Goal: Book appointment/travel/reservation

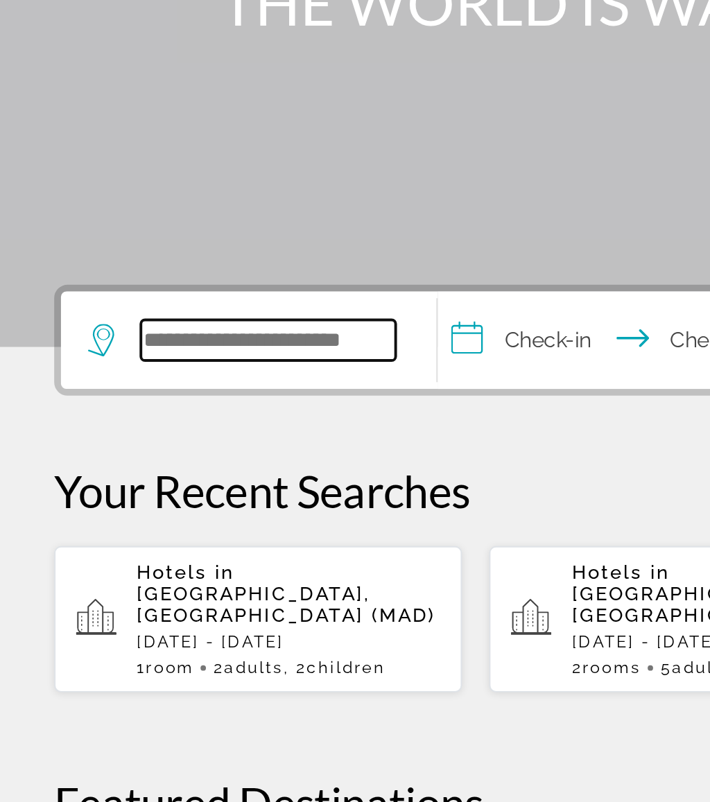
click at [137, 402] on input "Search hotel destination" at bounding box center [137, 412] width 130 height 21
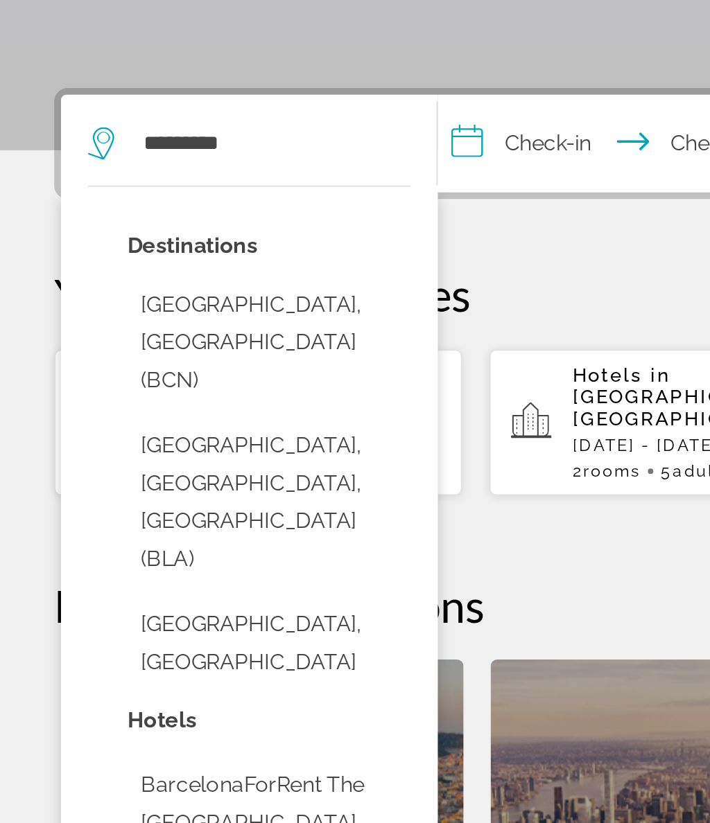
click at [156, 482] on button "Barcelona, Spain (BCN)" at bounding box center [137, 514] width 145 height 65
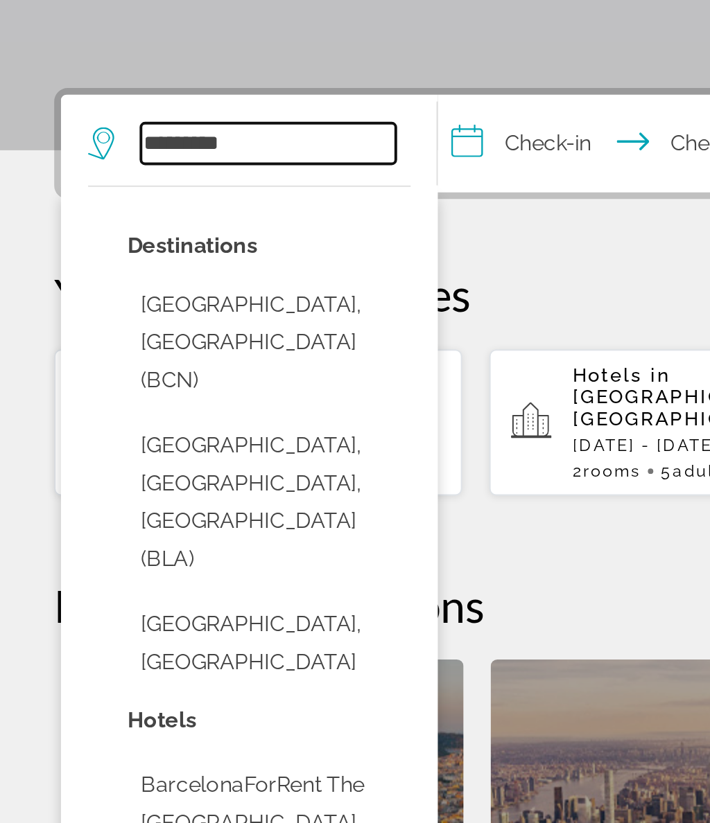
type input "**********"
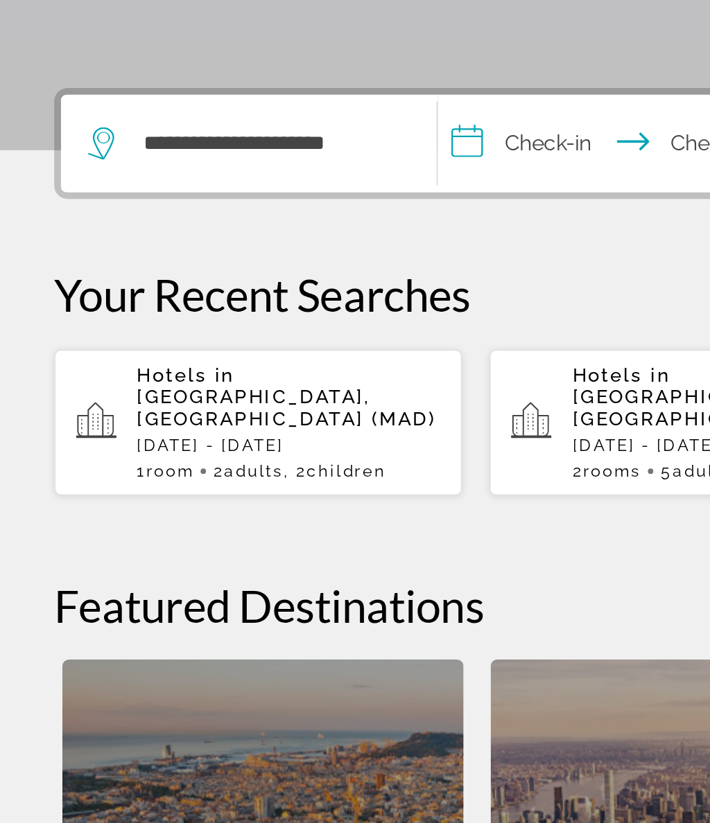
click at [278, 387] on input "**********" at bounding box center [319, 414] width 191 height 54
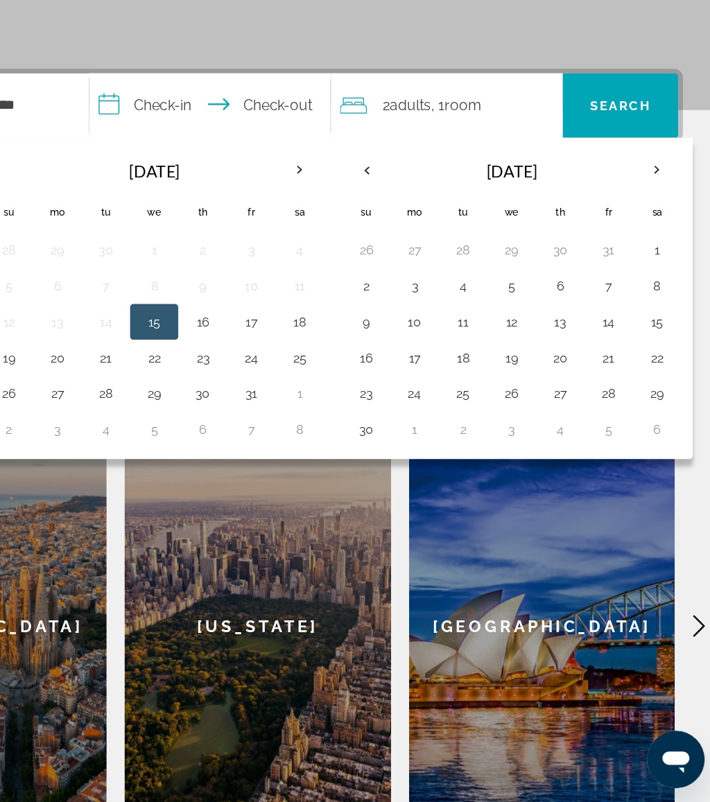
scroll to position [173, 0]
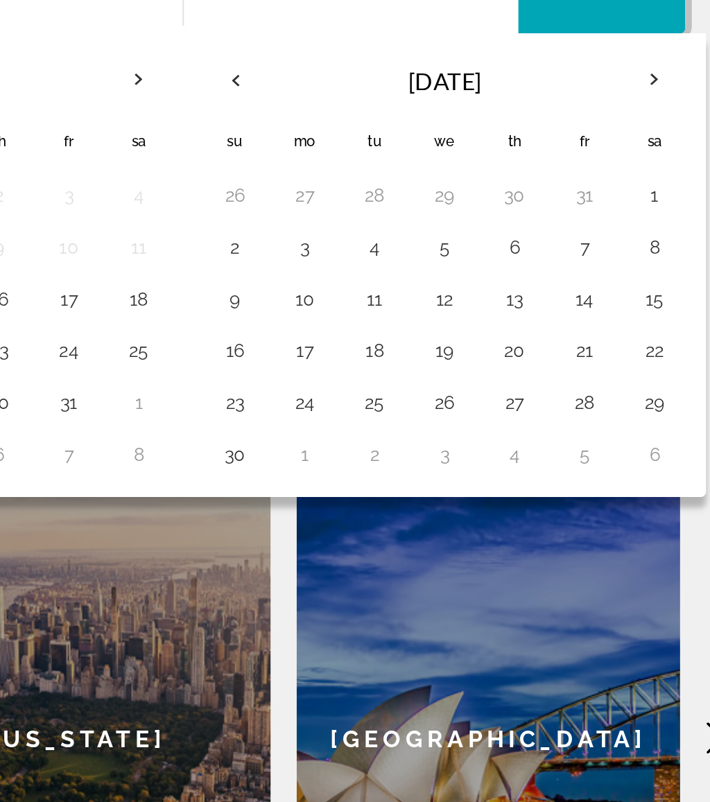
click at [464, 453] on button "24" at bounding box center [475, 462] width 22 height 19
click at [613, 453] on button "28" at bounding box center [624, 462] width 22 height 19
type input "**********"
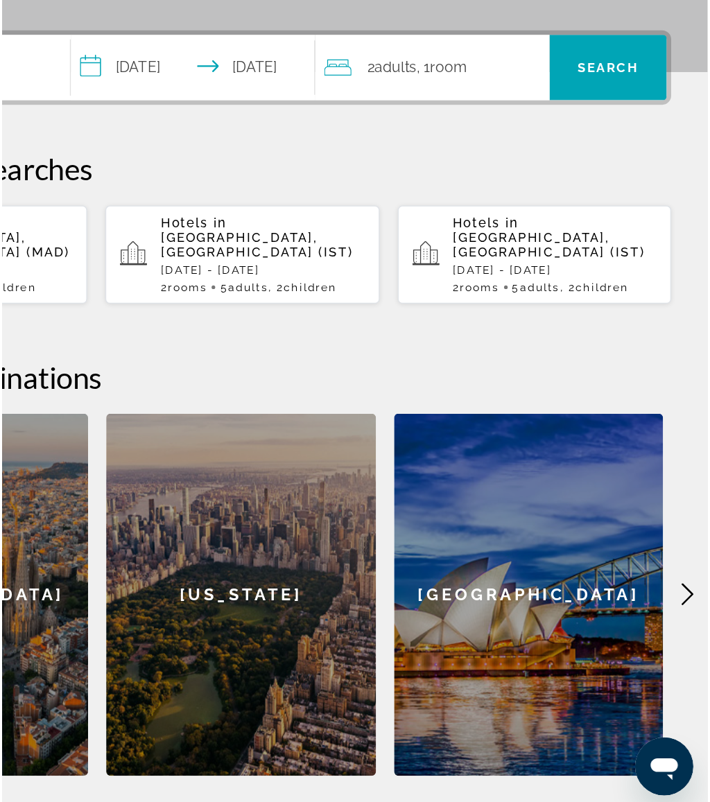
scroll to position [207, 0]
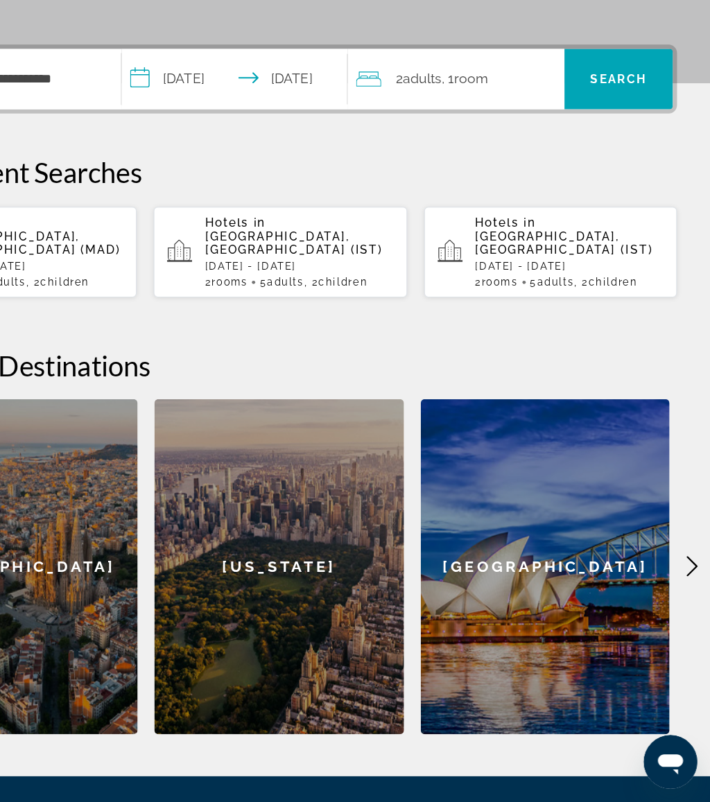
click at [589, 189] on span "Search" at bounding box center [633, 205] width 89 height 33
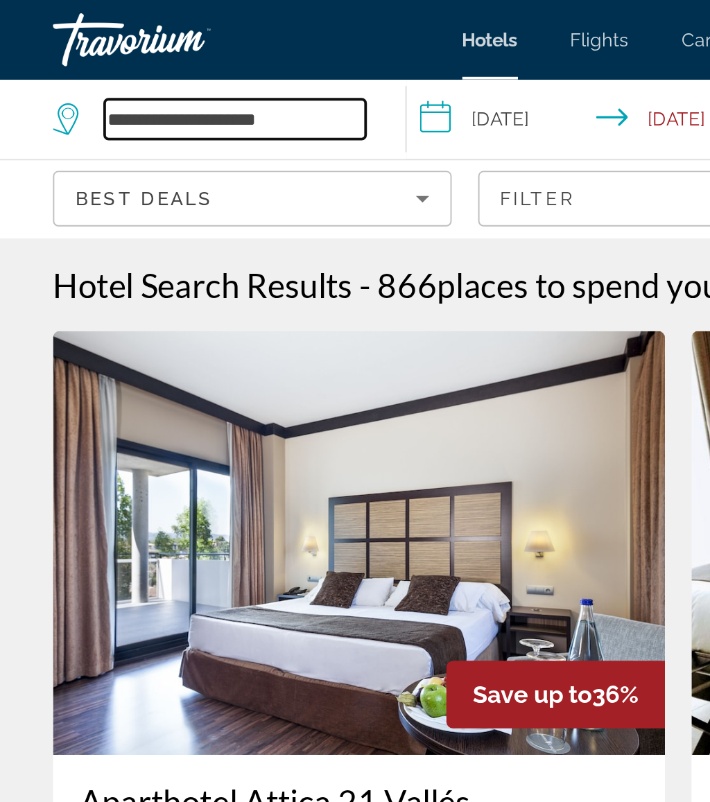
click at [171, 65] on input "**********" at bounding box center [123, 62] width 137 height 21
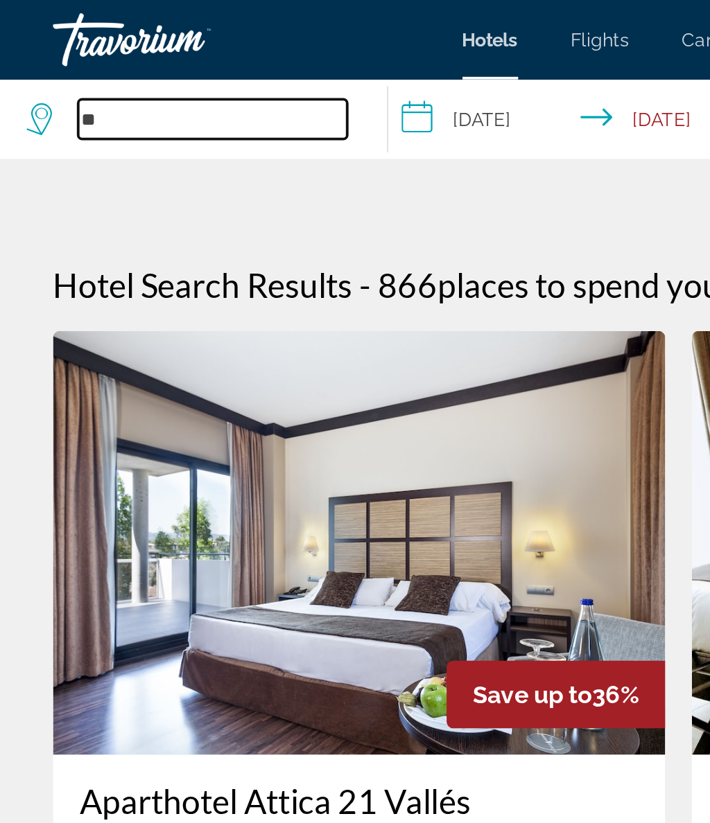
type input "*"
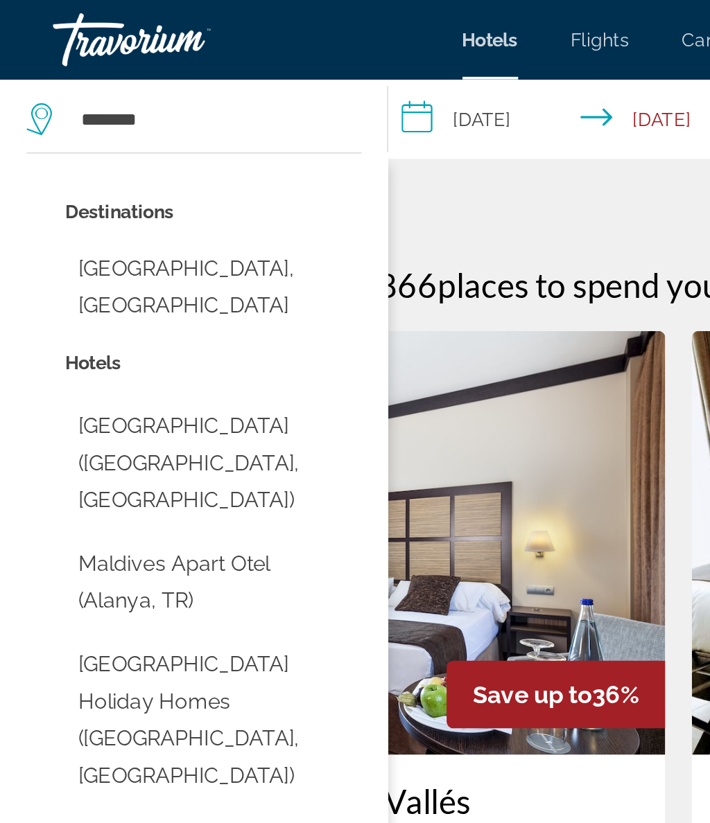
click at [138, 147] on button "Maldives, Maldives" at bounding box center [111, 151] width 155 height 46
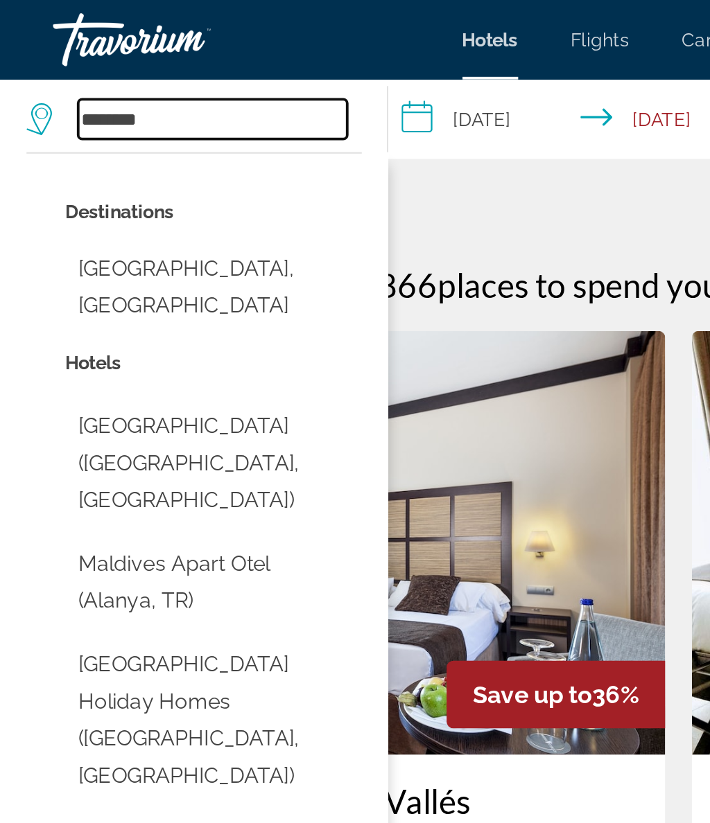
type input "**********"
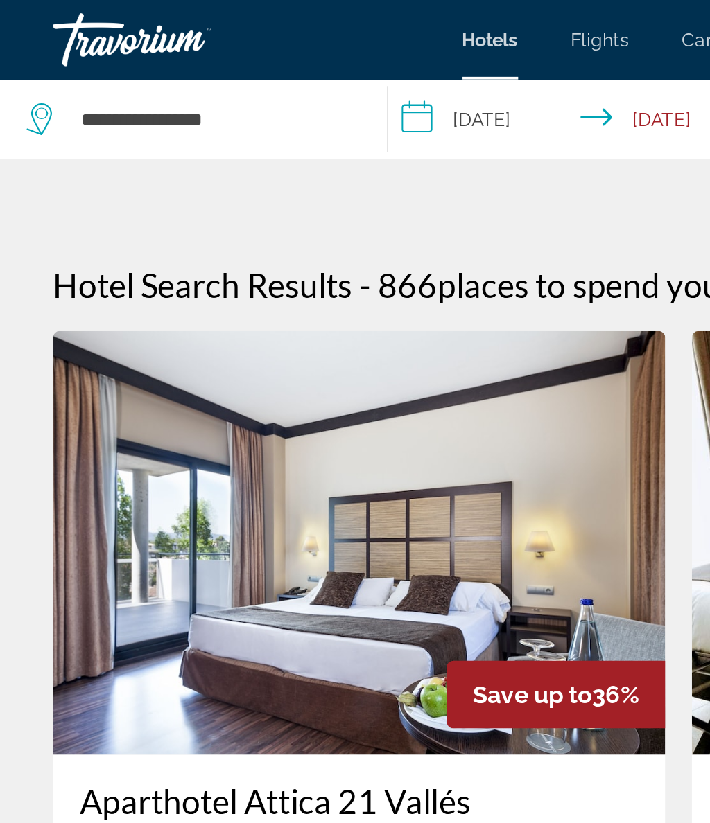
click at [264, 64] on input "**********" at bounding box center [304, 65] width 202 height 46
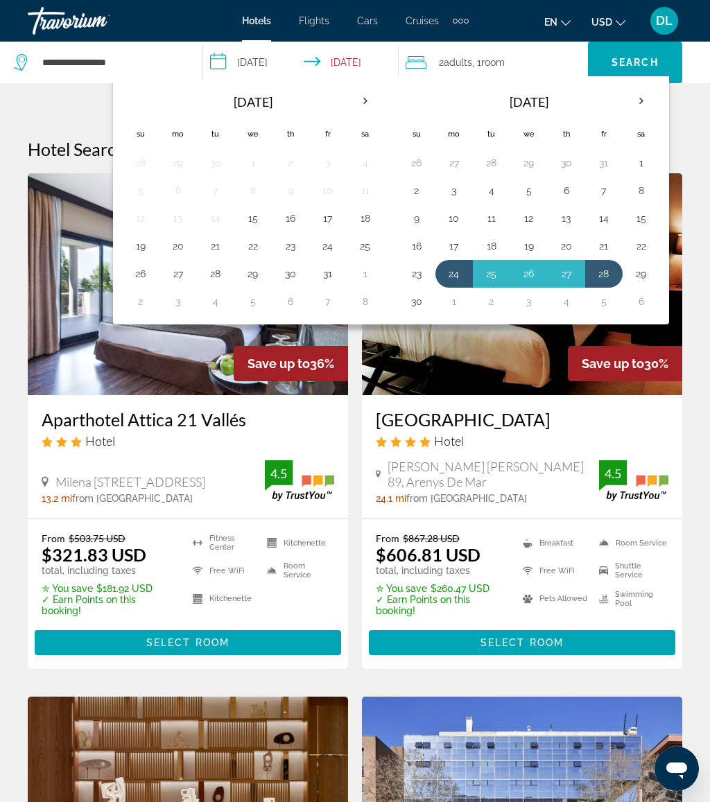
click at [446, 279] on button "24" at bounding box center [454, 273] width 22 height 19
click at [450, 304] on button "1" at bounding box center [454, 301] width 22 height 19
type input "**********"
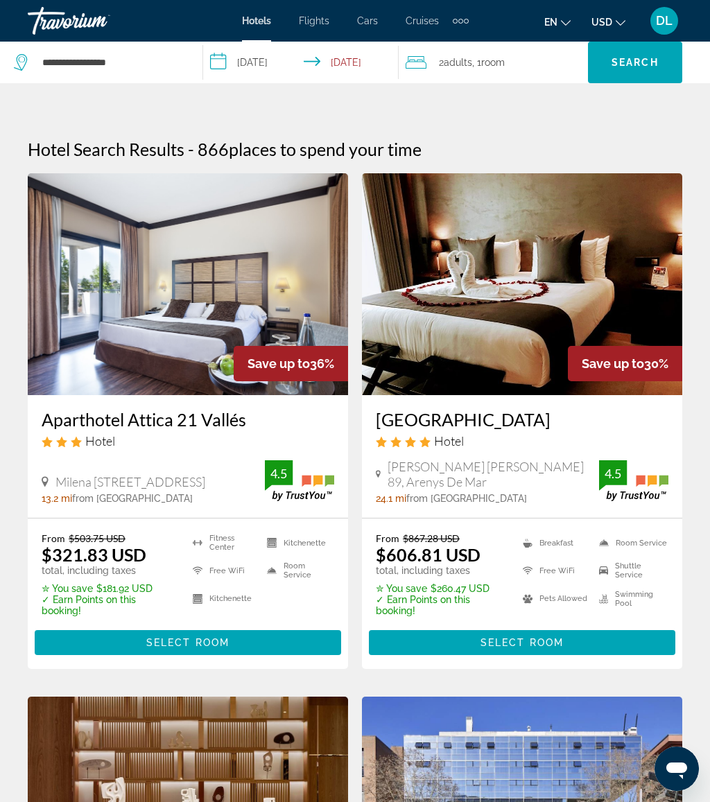
click at [643, 61] on span "Search" at bounding box center [634, 62] width 47 height 11
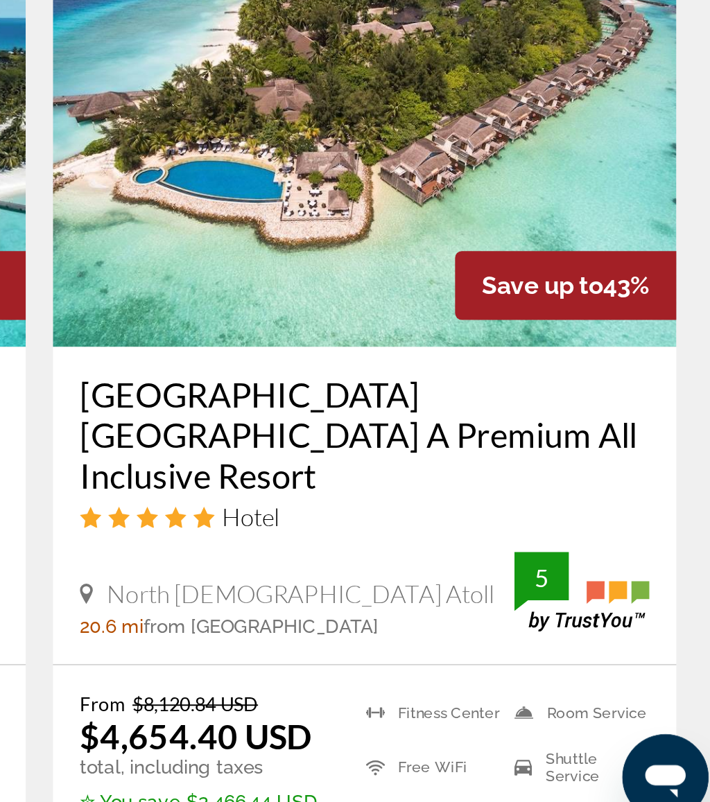
scroll to position [2592, 0]
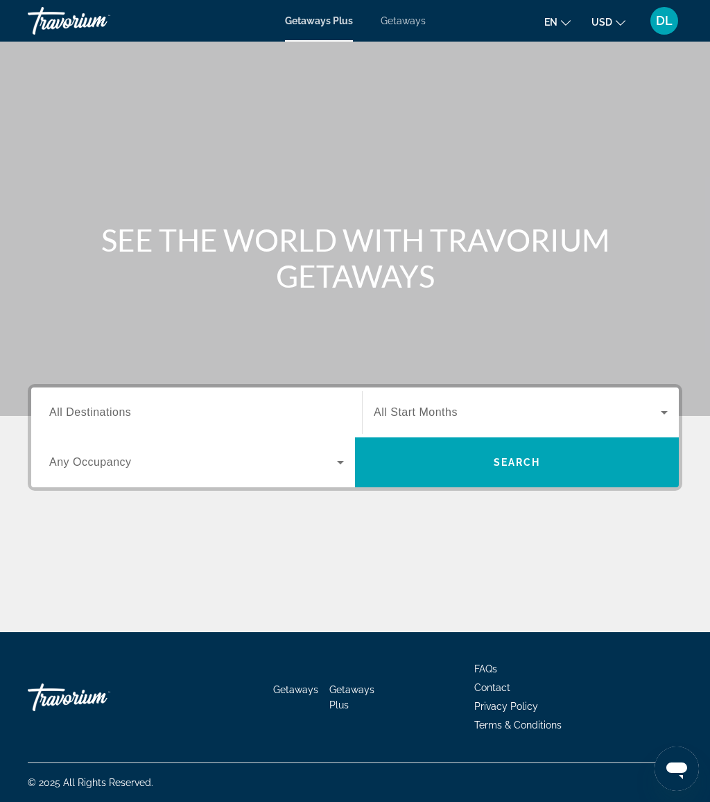
click at [216, 399] on div "Search widget" at bounding box center [196, 413] width 295 height 40
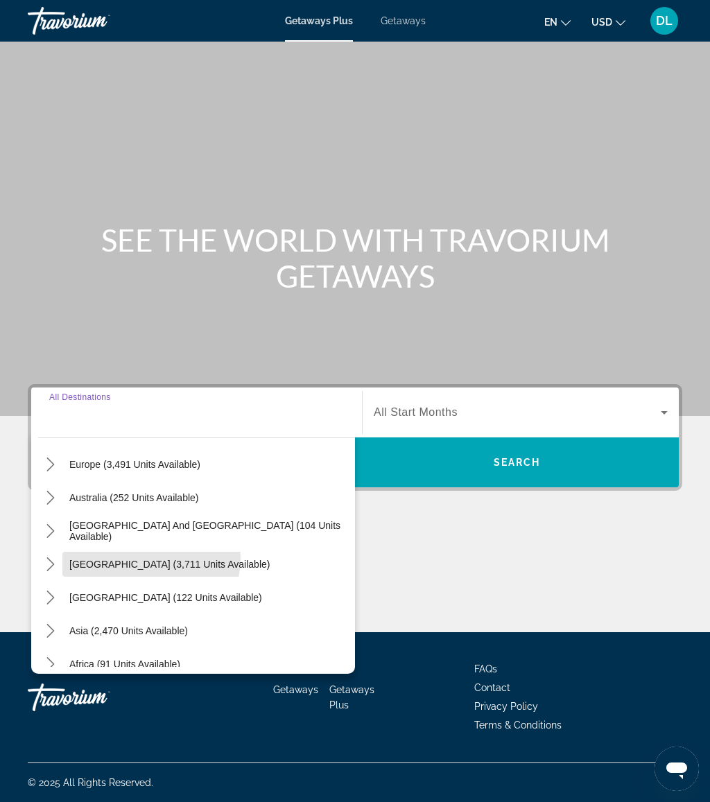
scroll to position [216, 0]
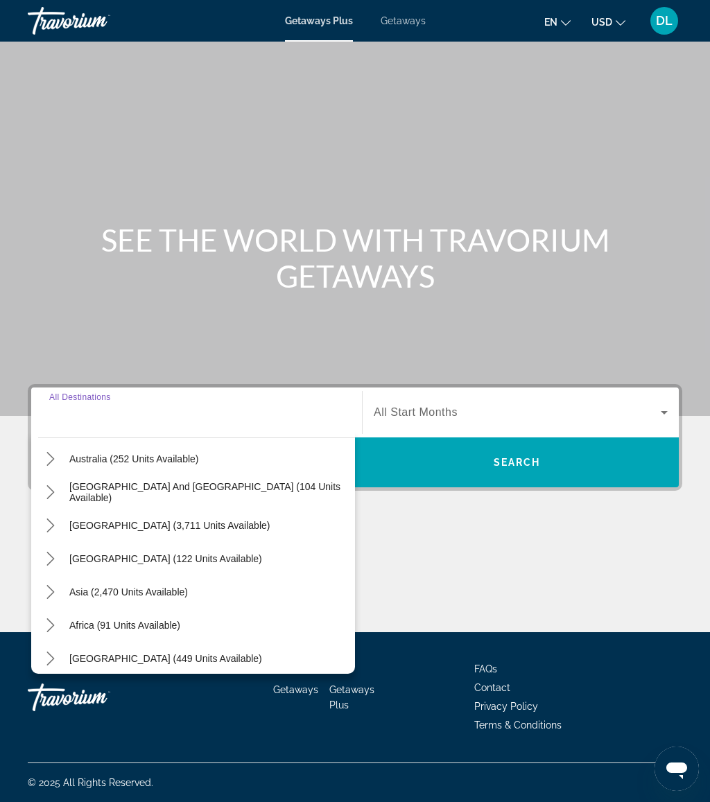
click at [55, 591] on icon "Toggle Asia (2,470 units available) submenu" at bounding box center [51, 592] width 14 height 14
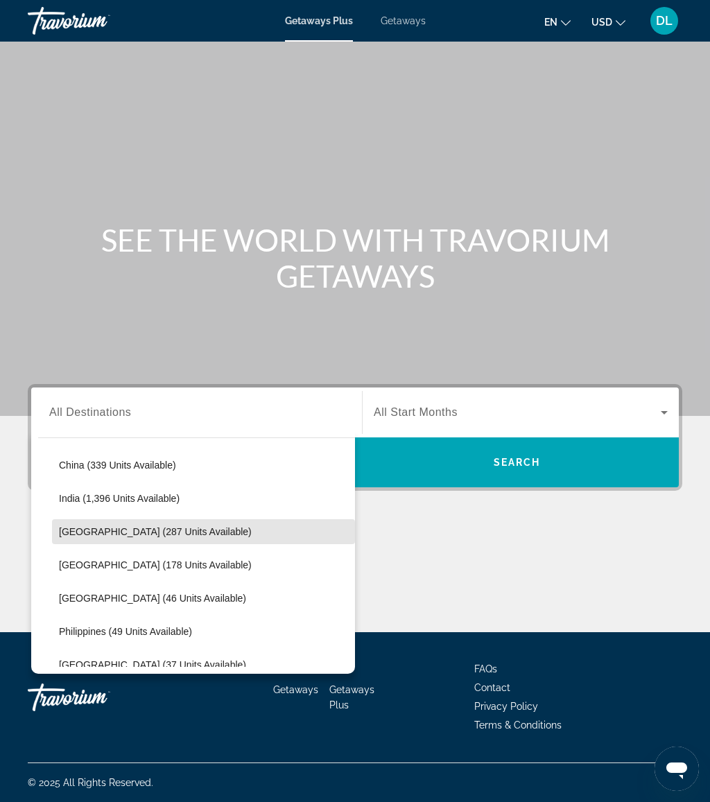
scroll to position [418, 0]
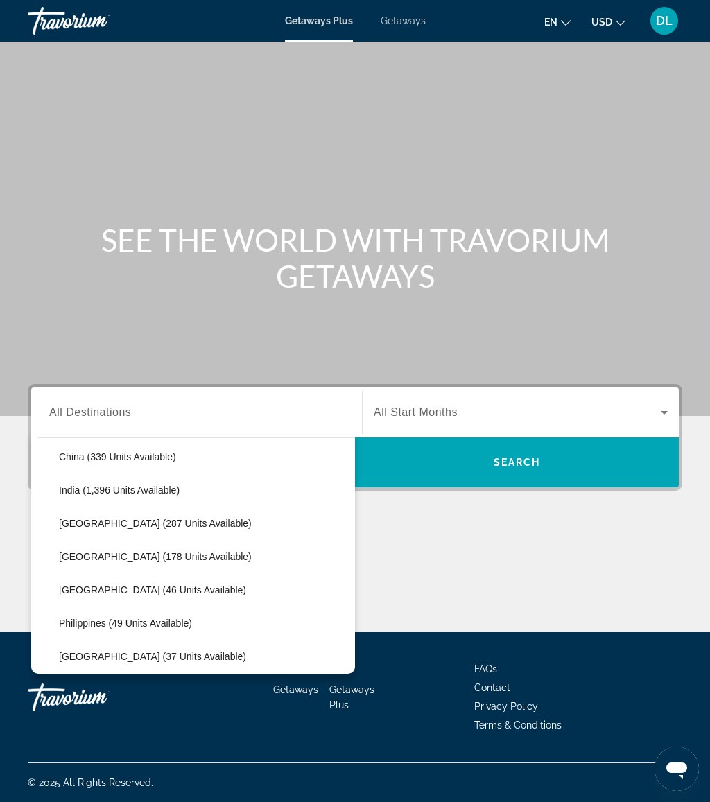
click at [186, 584] on span "Select destination: Maldives (46 units available)" at bounding box center [203, 589] width 303 height 33
type input "**********"
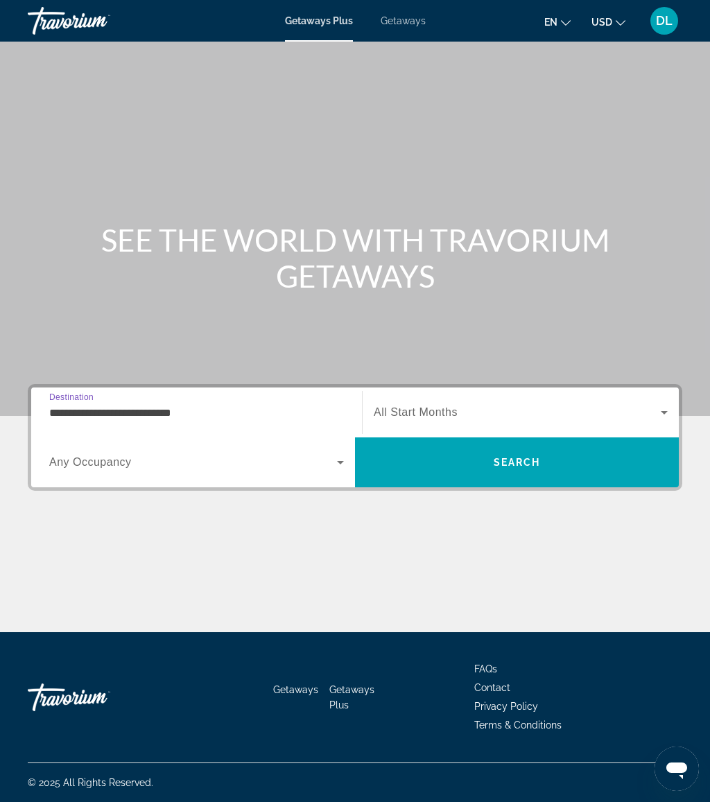
click at [431, 469] on span "Search" at bounding box center [517, 462] width 324 height 33
click at [261, 412] on input "Destination All Destinations" at bounding box center [196, 413] width 295 height 17
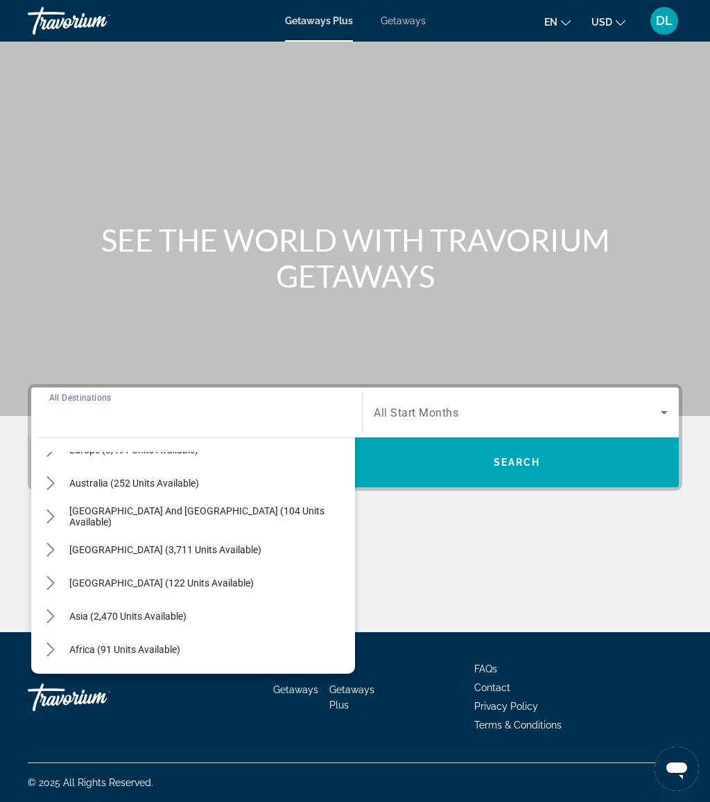
scroll to position [194, 0]
click at [168, 614] on span "Asia (2,470 units available)" at bounding box center [127, 614] width 117 height 11
type input "**********"
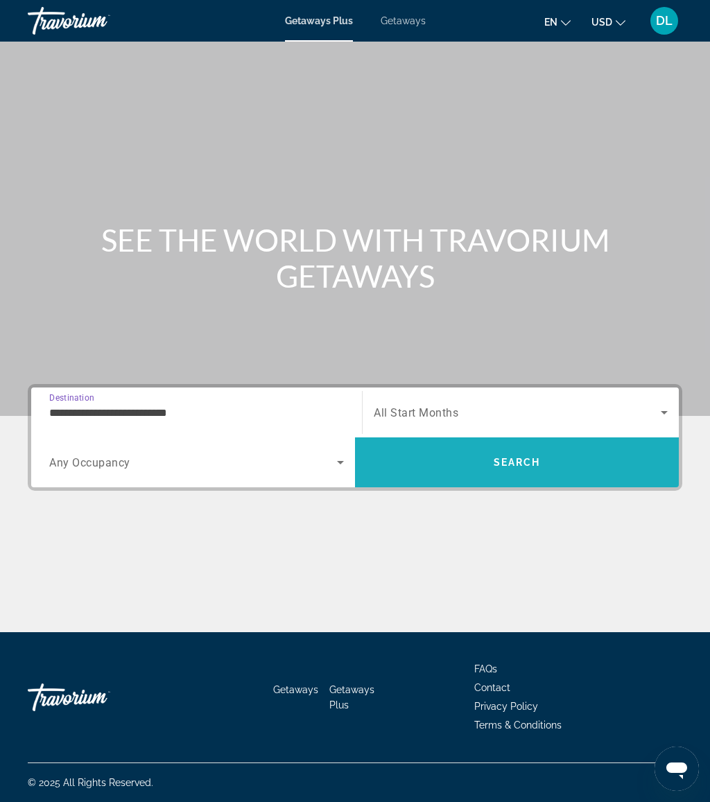
click at [424, 466] on span "Search" at bounding box center [517, 462] width 324 height 33
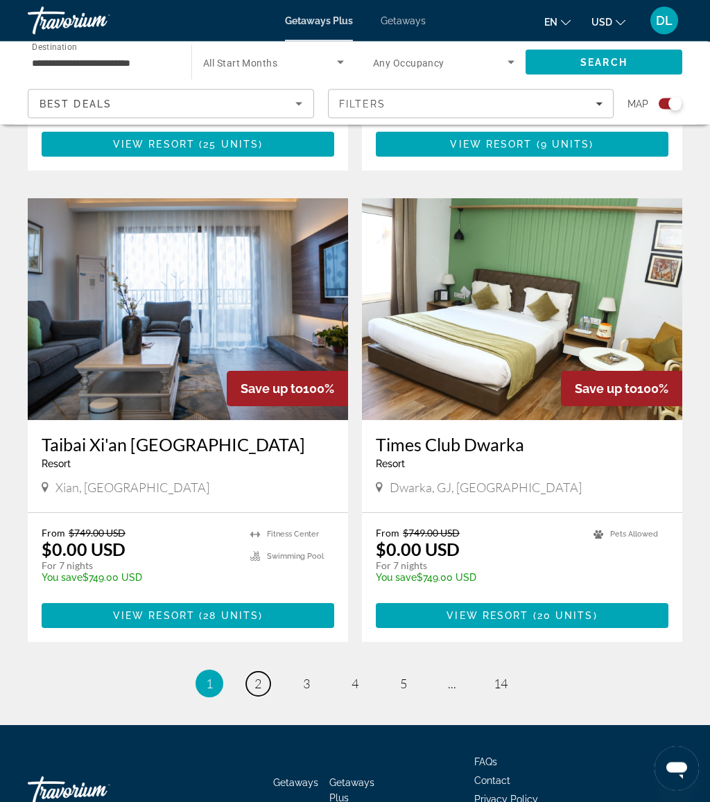
click at [268, 672] on link "page 2" at bounding box center [258, 684] width 24 height 24
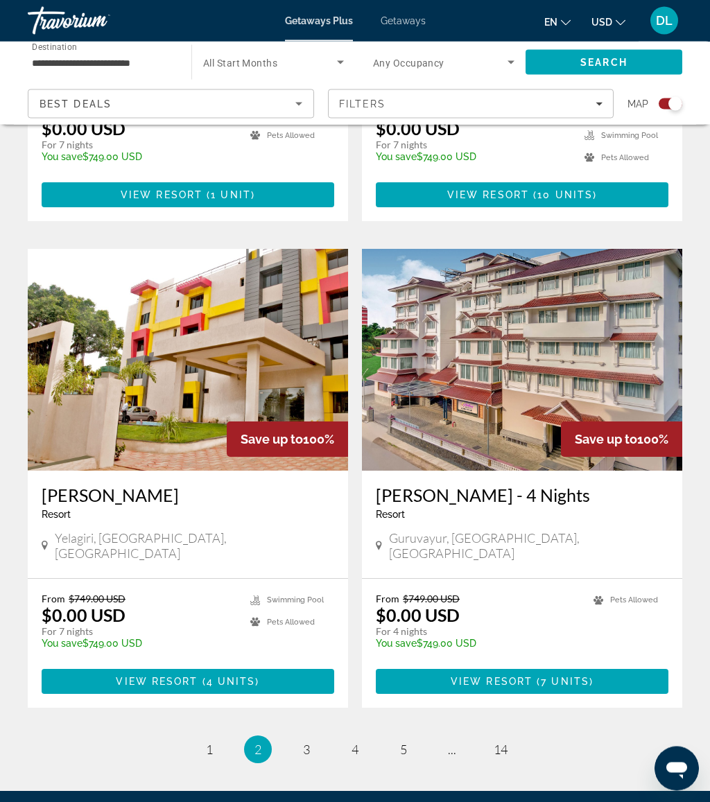
scroll to position [2855, 0]
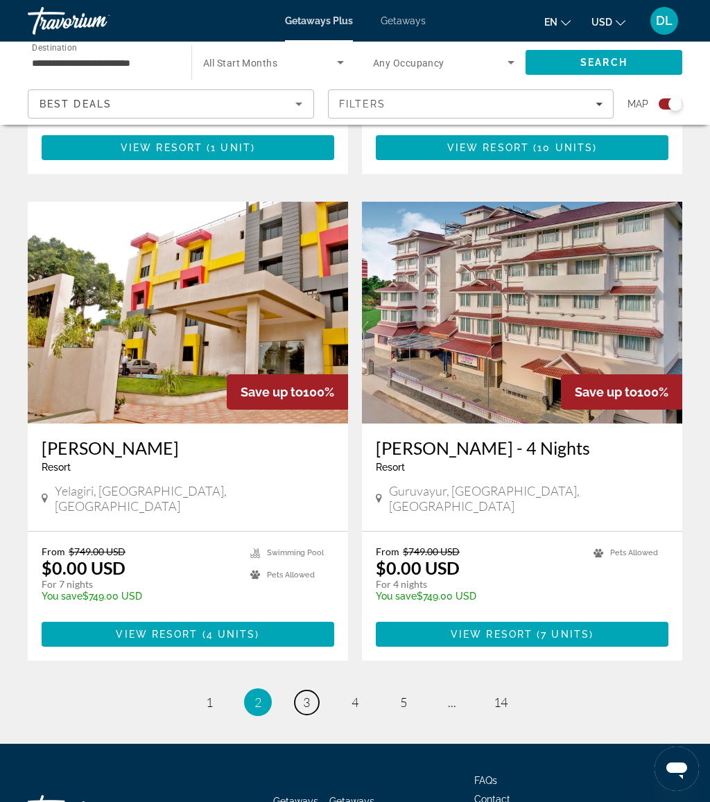
click at [306, 695] on span "3" at bounding box center [306, 702] width 7 height 15
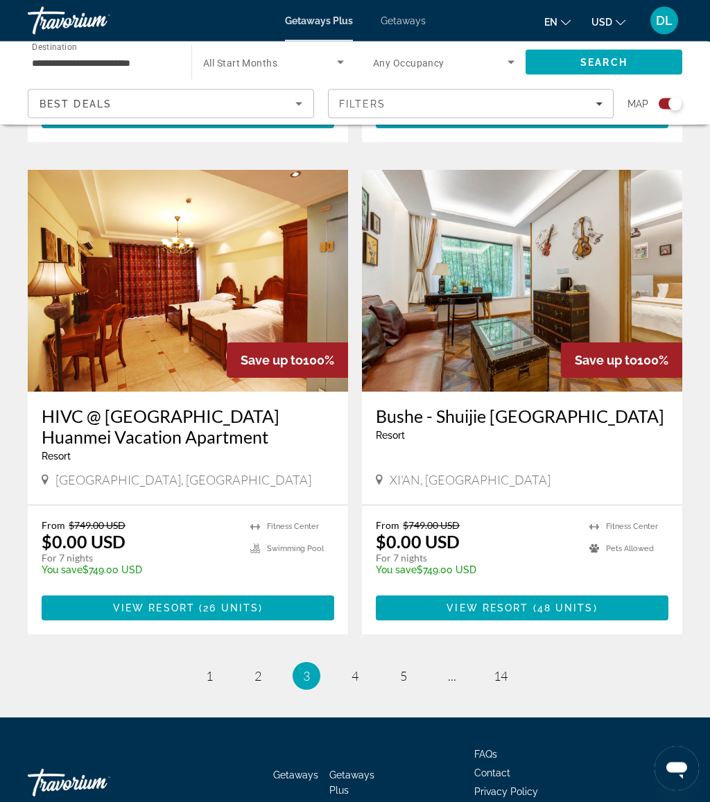
scroll to position [2917, 0]
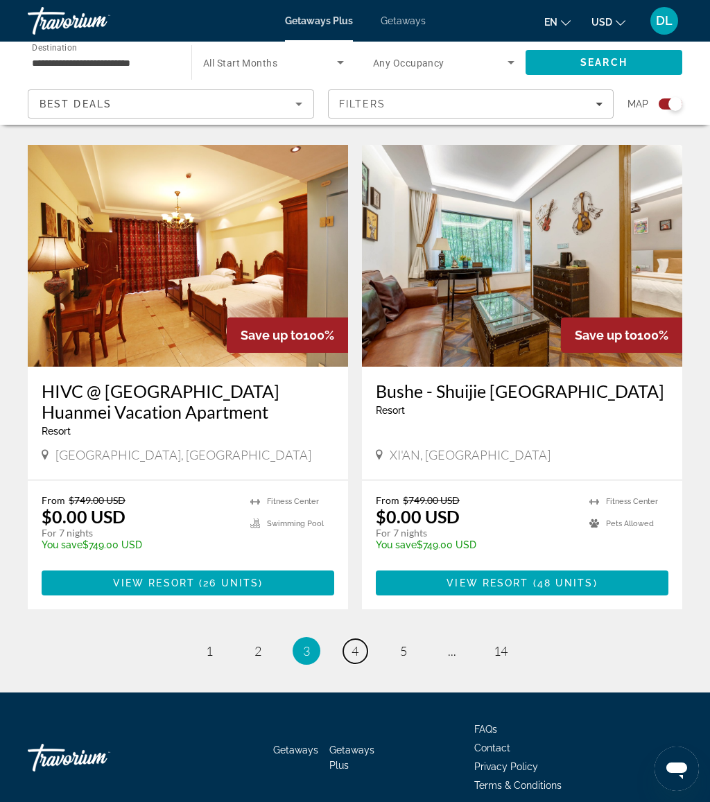
click at [358, 643] on span "4" at bounding box center [354, 650] width 7 height 15
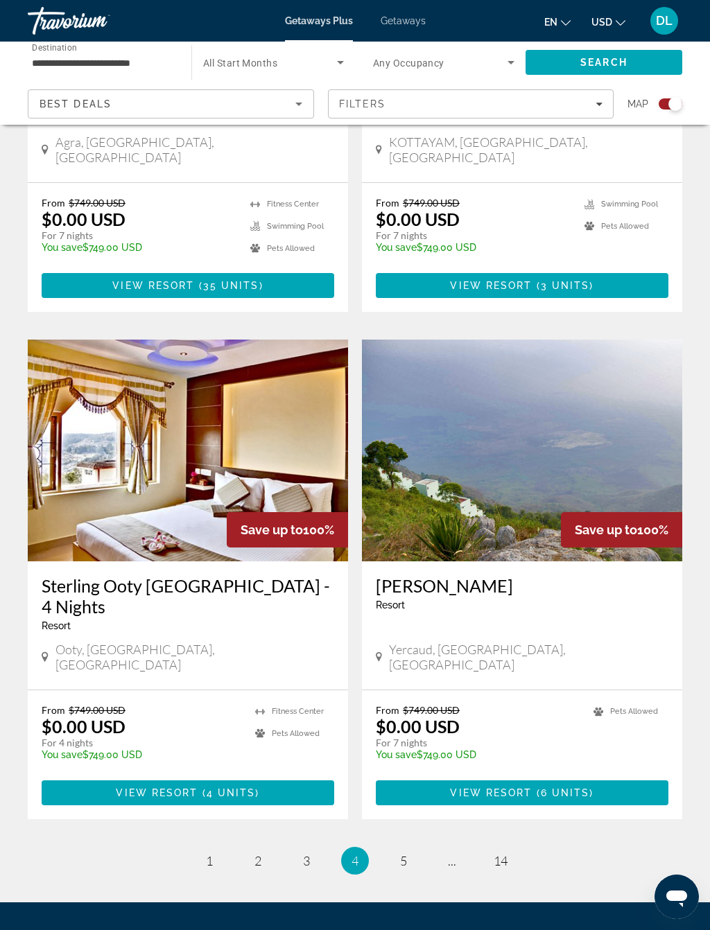
scroll to position [2748, 0]
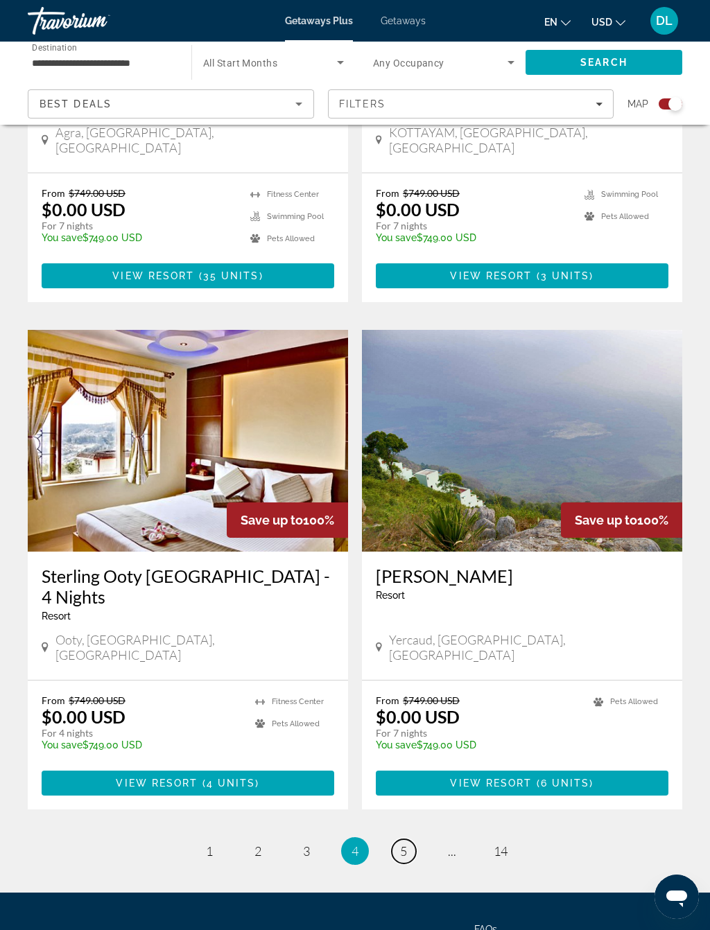
click at [394, 801] on link "page 5" at bounding box center [404, 851] width 24 height 24
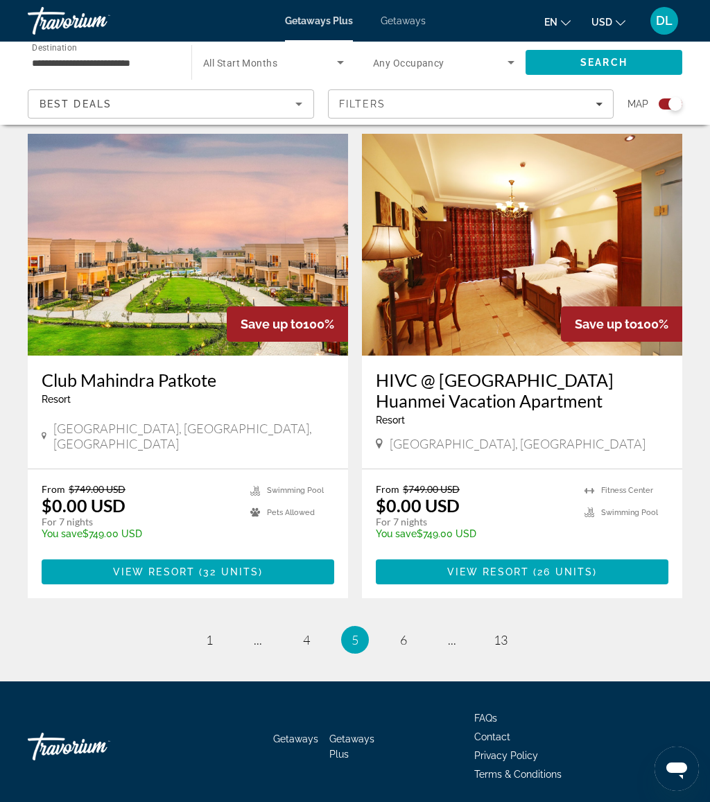
scroll to position [2876, 0]
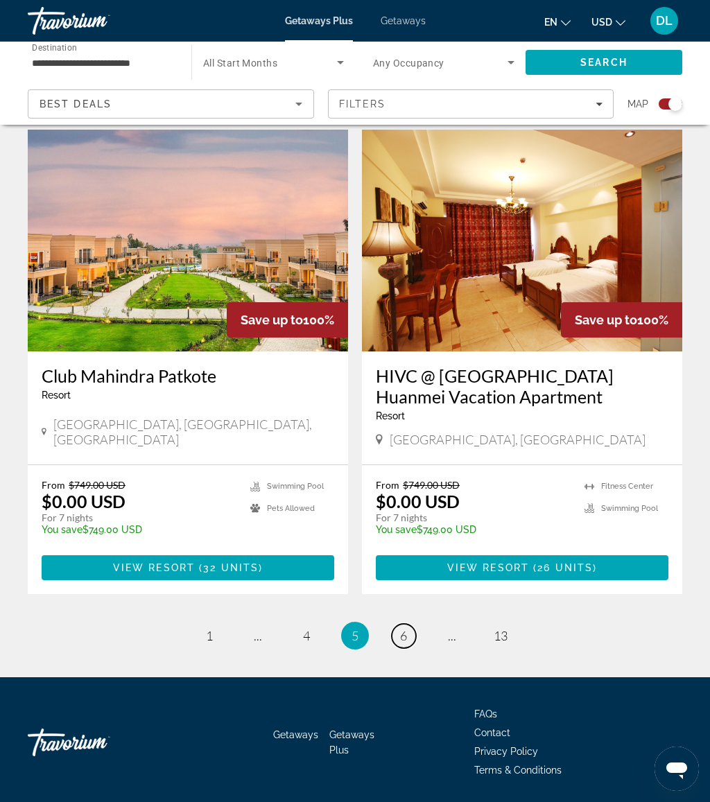
click at [402, 628] on span "6" at bounding box center [403, 635] width 7 height 15
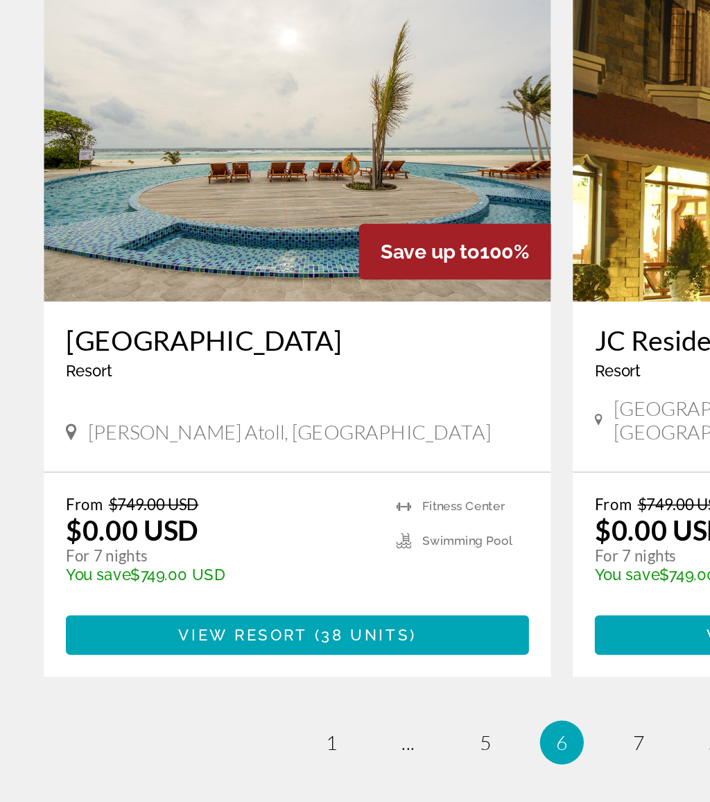
scroll to position [2850, 0]
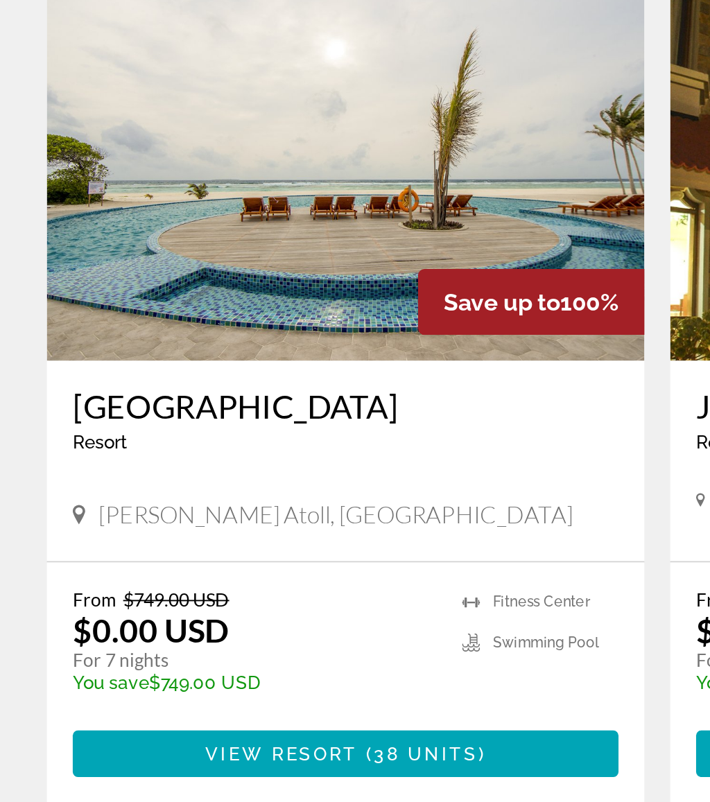
click at [204, 583] on span "38 units" at bounding box center [231, 588] width 56 height 11
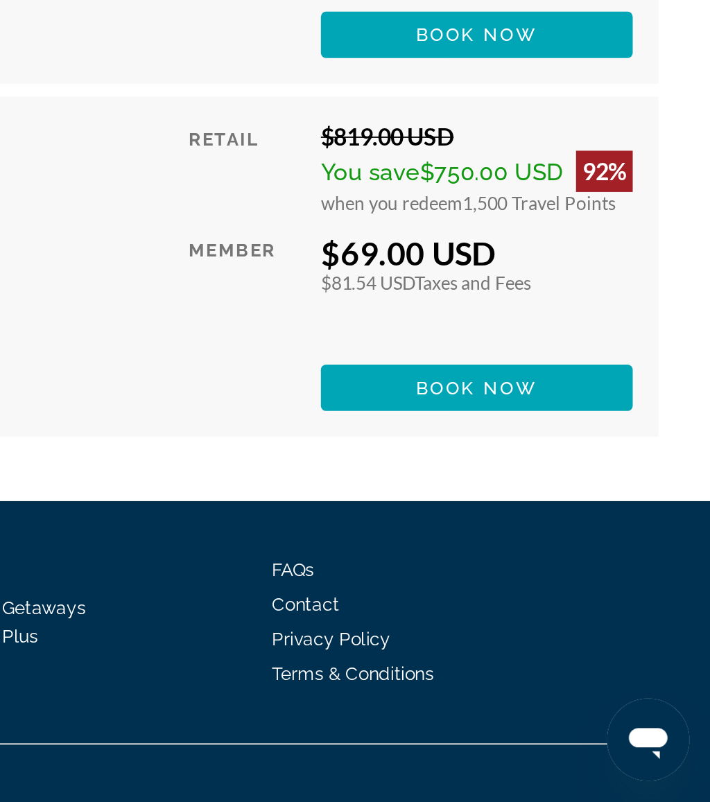
scroll to position [6595, 0]
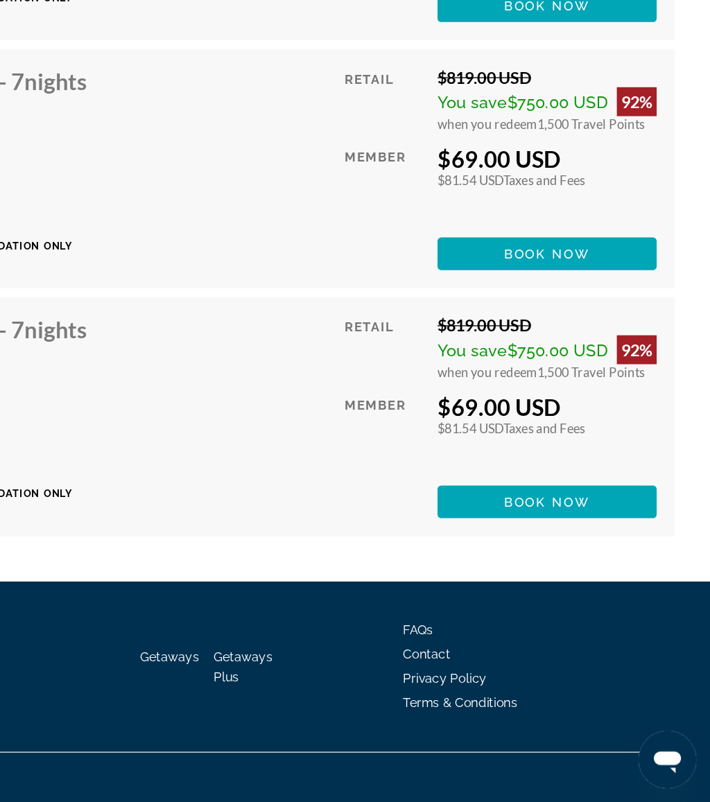
click at [552, 376] on span "Book now" at bounding box center [585, 381] width 66 height 11
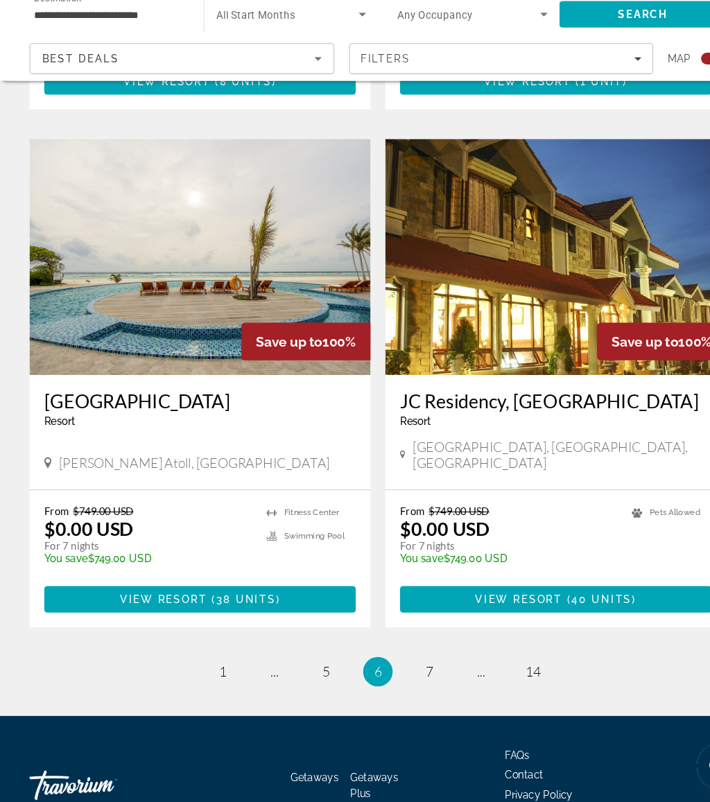
scroll to position [2855, 0]
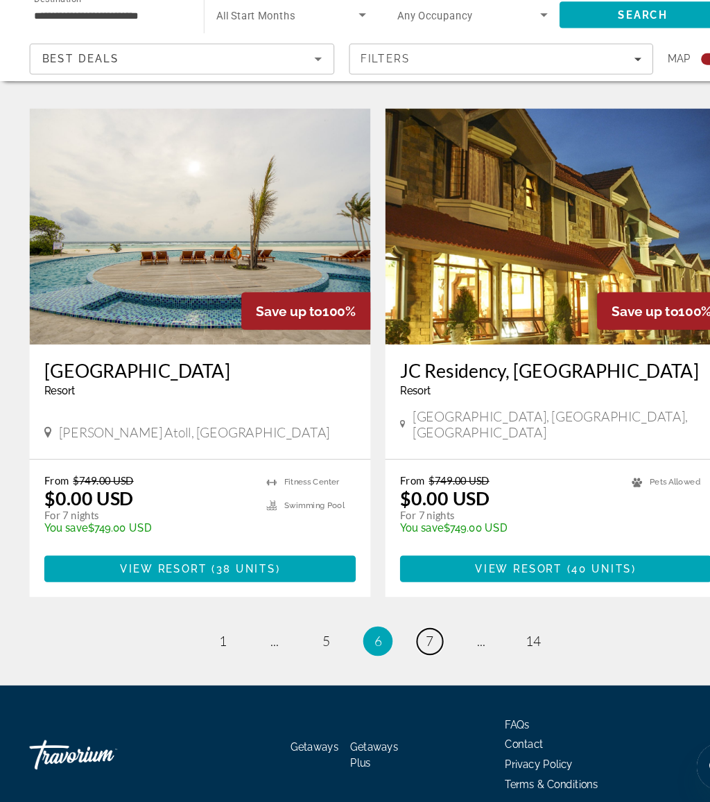
click at [414, 639] on link "page 7" at bounding box center [404, 651] width 24 height 24
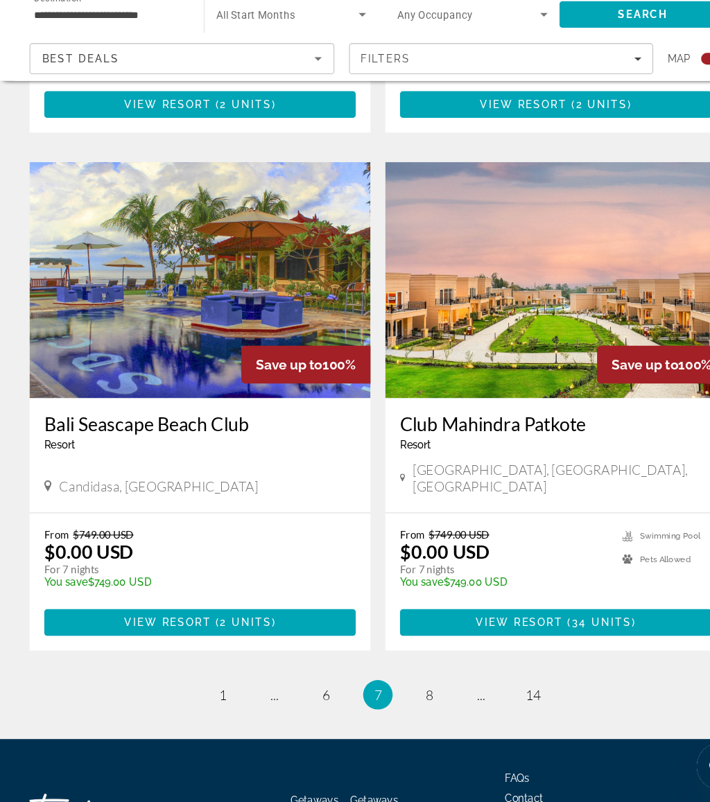
scroll to position [2855, 0]
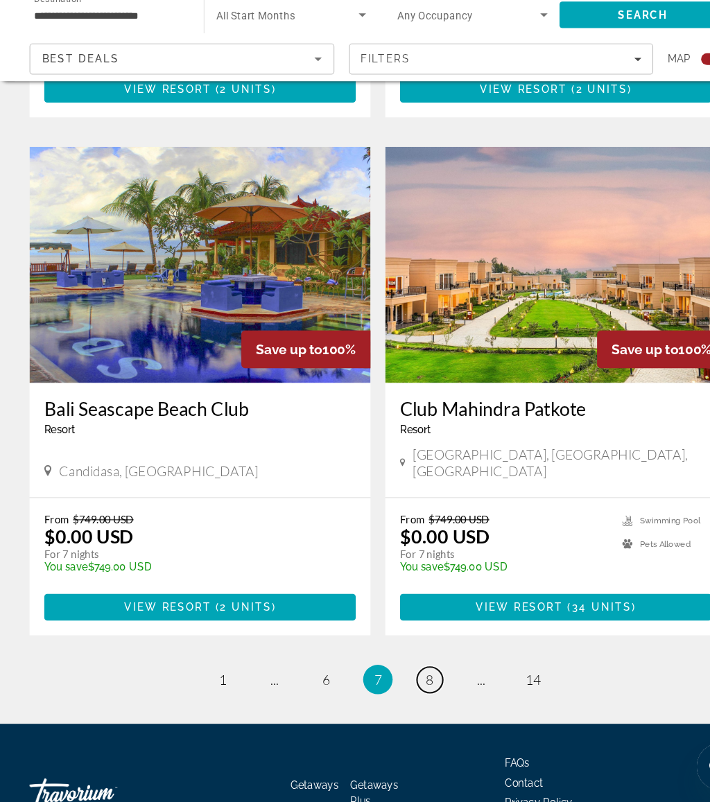
click at [400, 679] on span "8" at bounding box center [403, 686] width 7 height 15
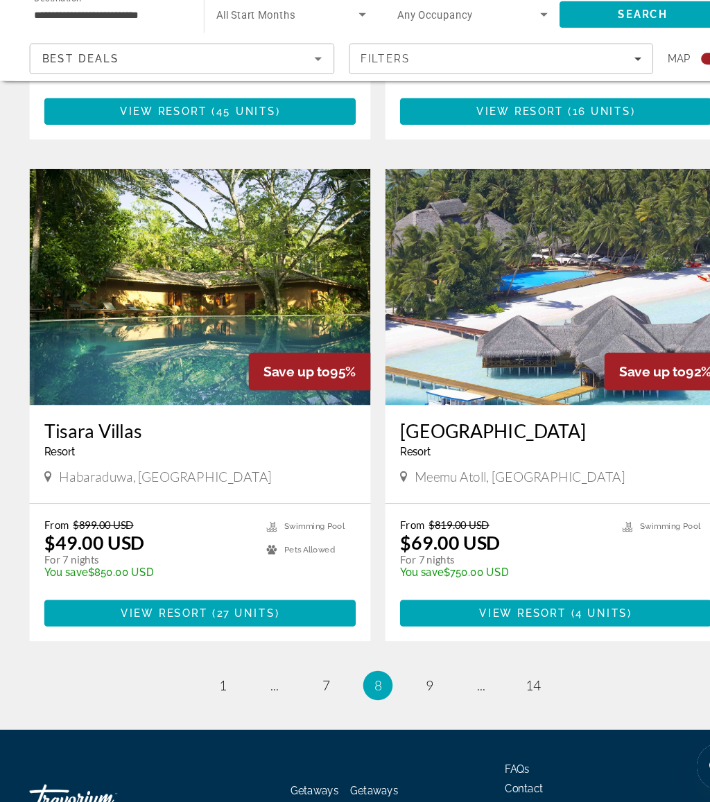
scroll to position [2855, 0]
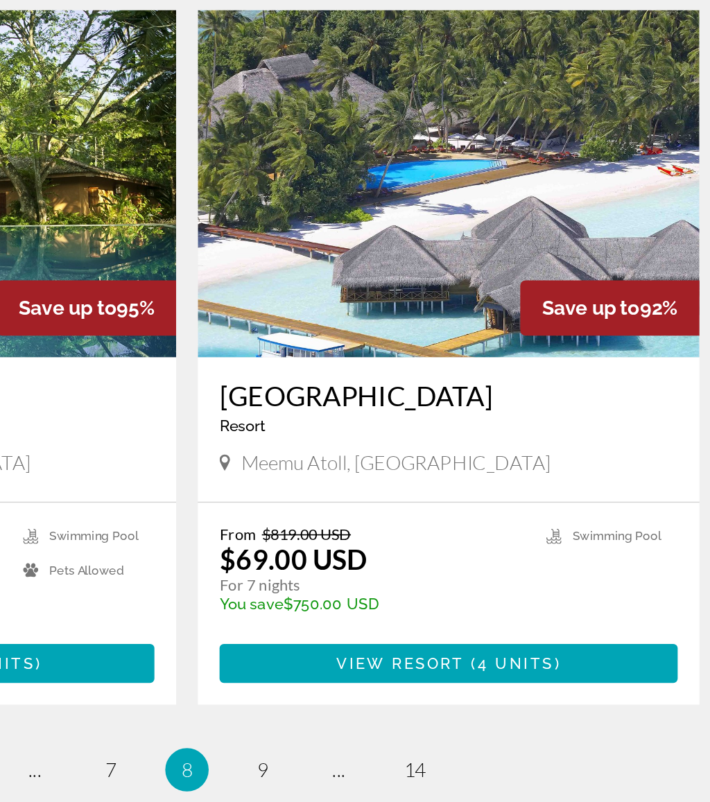
click at [541, 598] on span "4 units" at bounding box center [565, 603] width 49 height 11
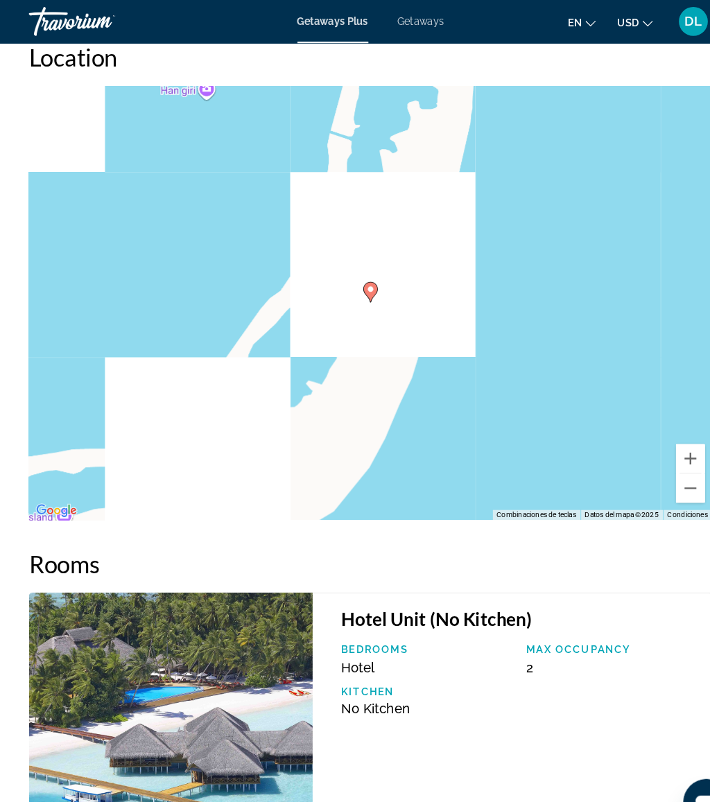
scroll to position [2626, 0]
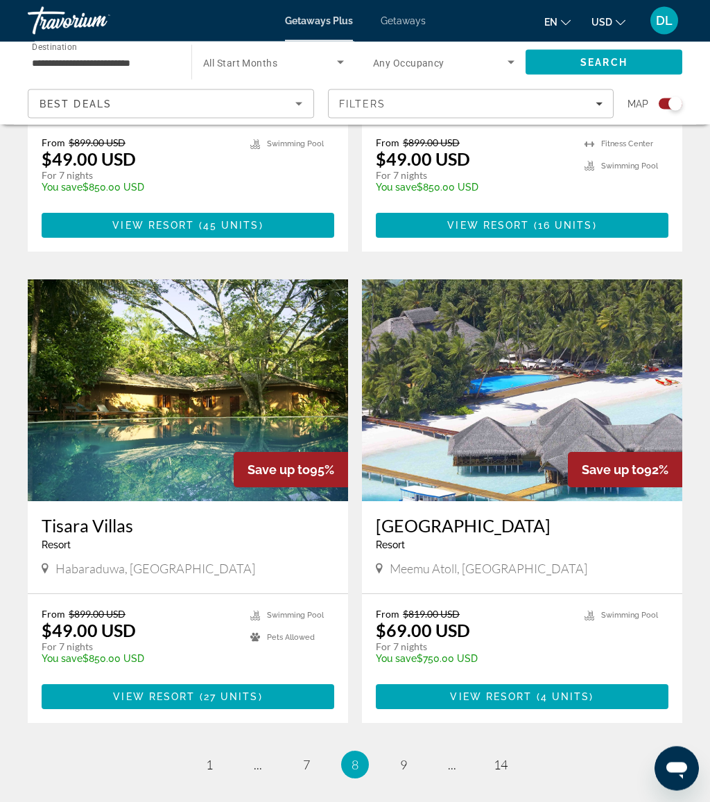
scroll to position [2855, 0]
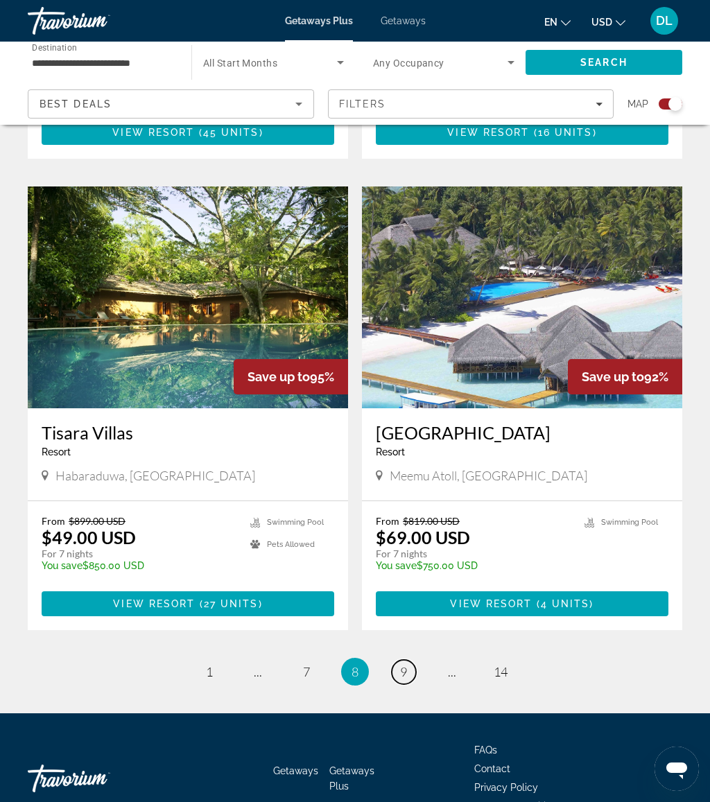
click at [400, 664] on span "9" at bounding box center [403, 671] width 7 height 15
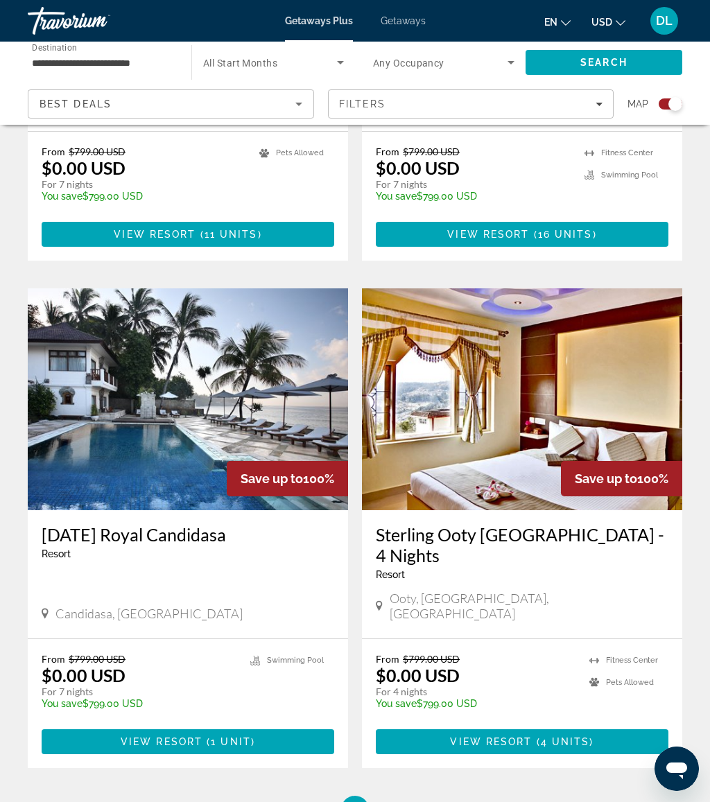
scroll to position [2876, 0]
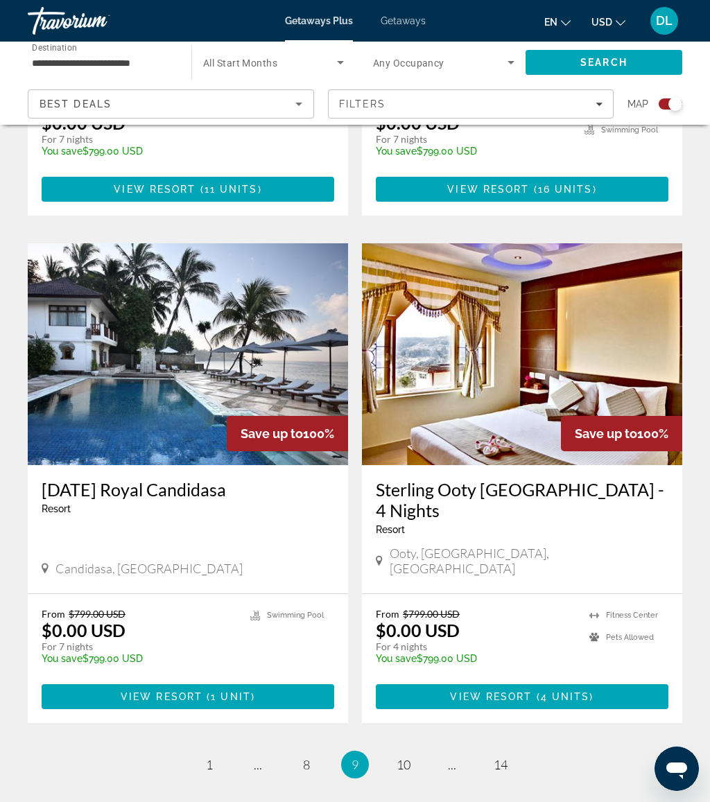
click at [415, 751] on ul "9 / 14 page 1 page ... page 8 You're on page 9 page 10 page ... page 14" at bounding box center [355, 765] width 654 height 28
click at [403, 757] on span "10" at bounding box center [403, 764] width 14 height 15
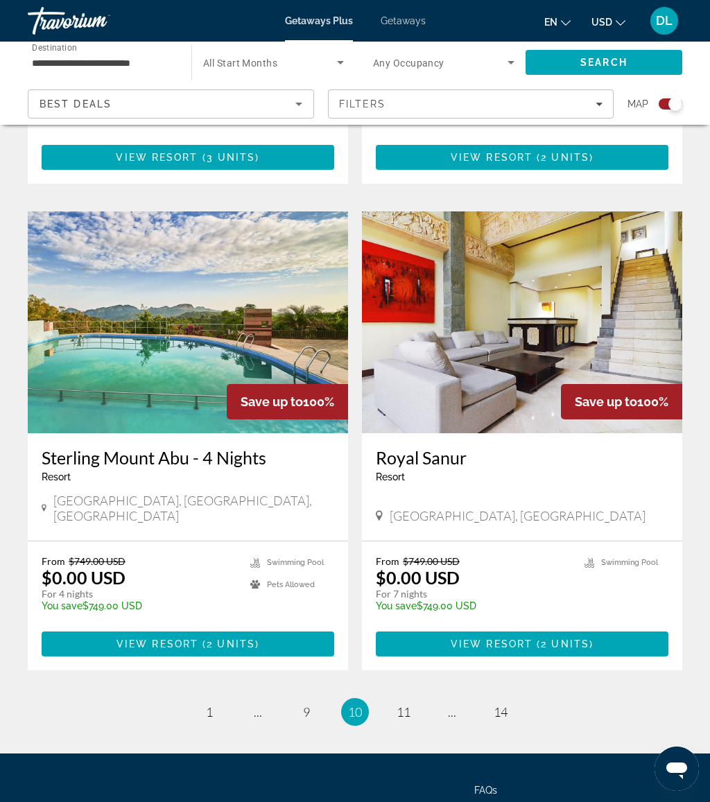
scroll to position [2856, 0]
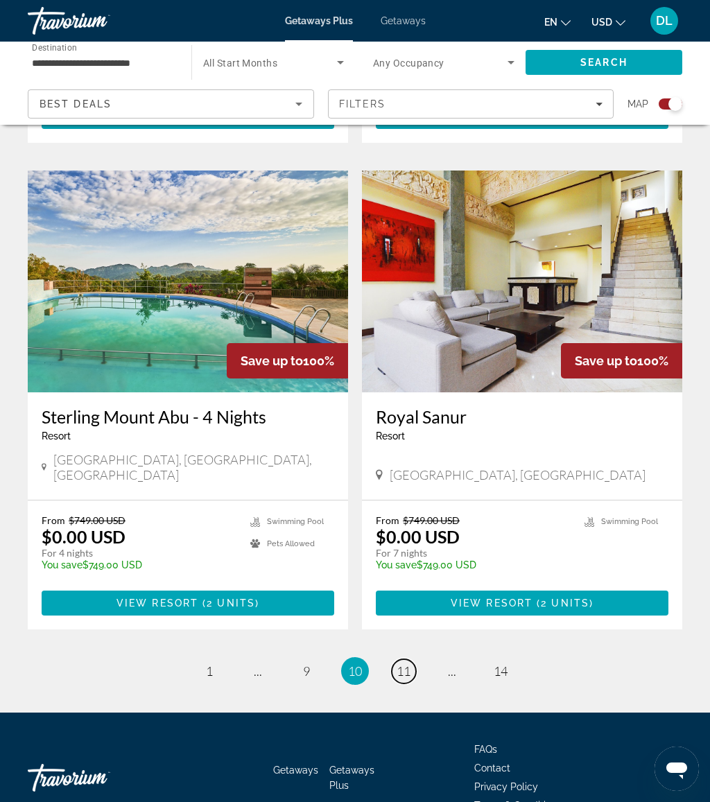
click at [406, 663] on span "11" at bounding box center [403, 670] width 14 height 15
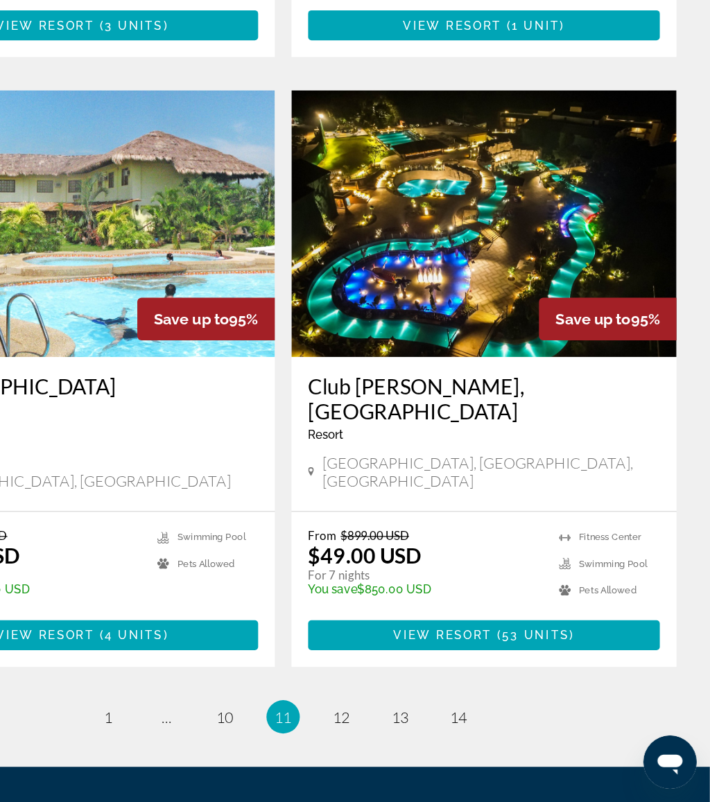
scroll to position [2876, 0]
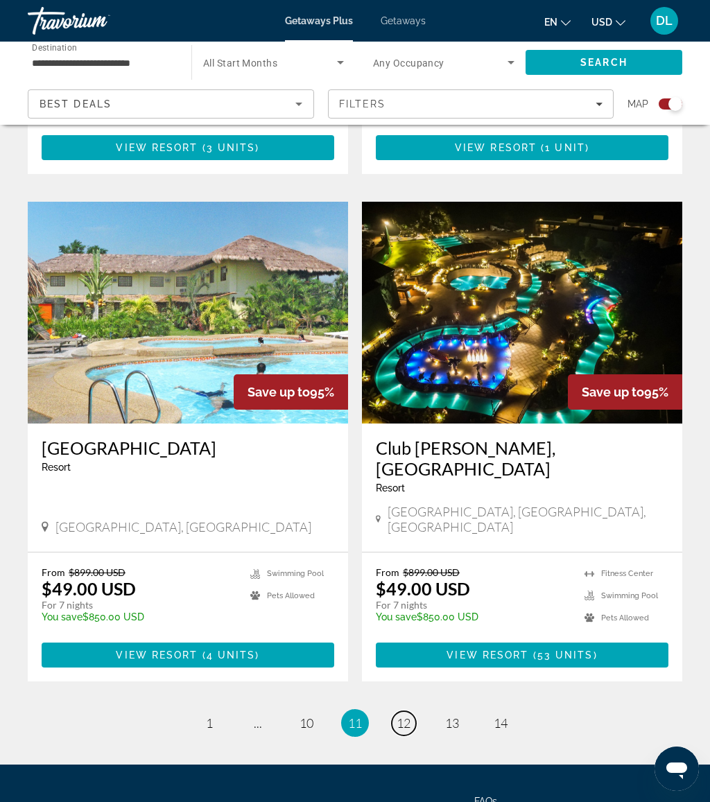
click at [397, 715] on span "12" at bounding box center [403, 722] width 14 height 15
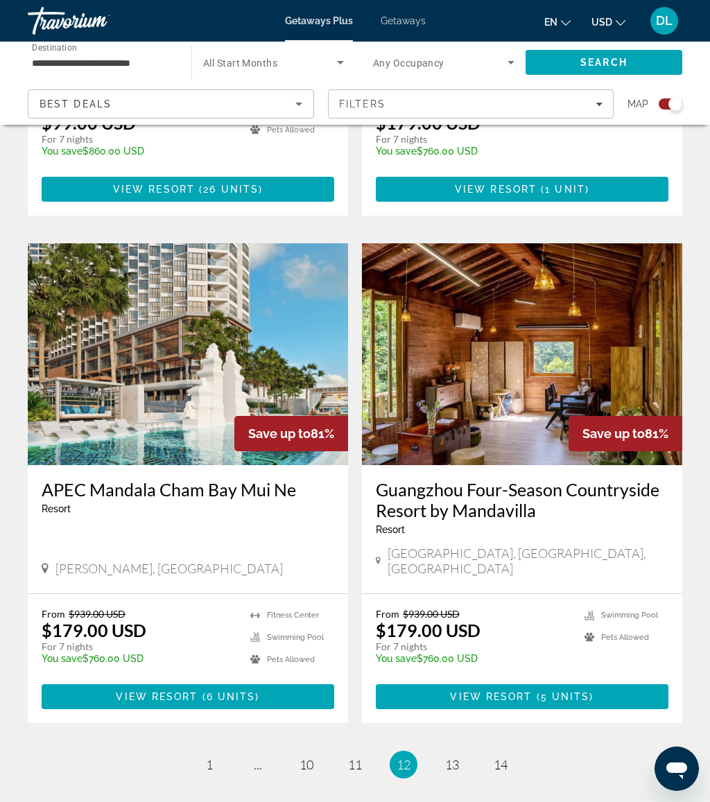
scroll to position [2876, 0]
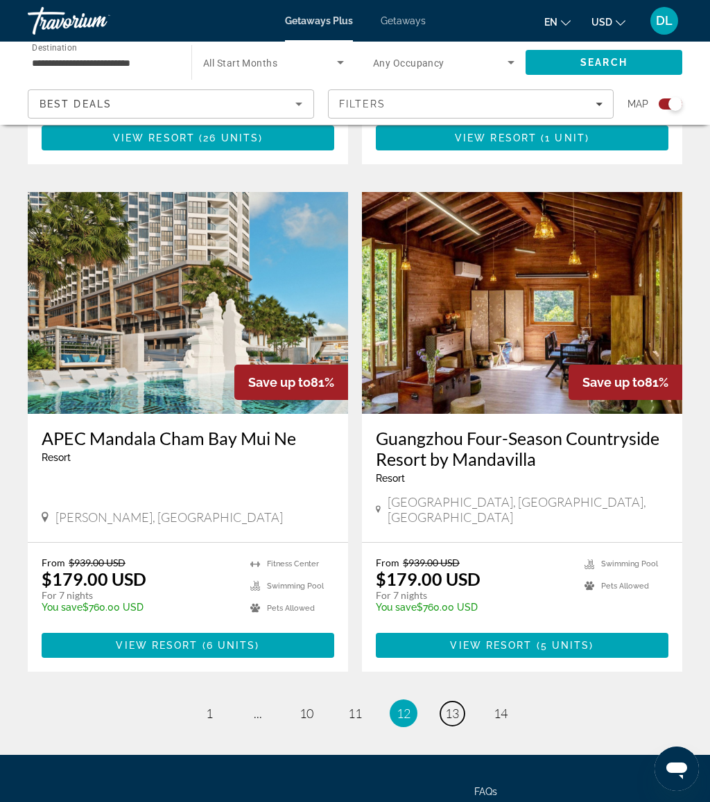
click at [454, 706] on span "13" at bounding box center [452, 713] width 14 height 15
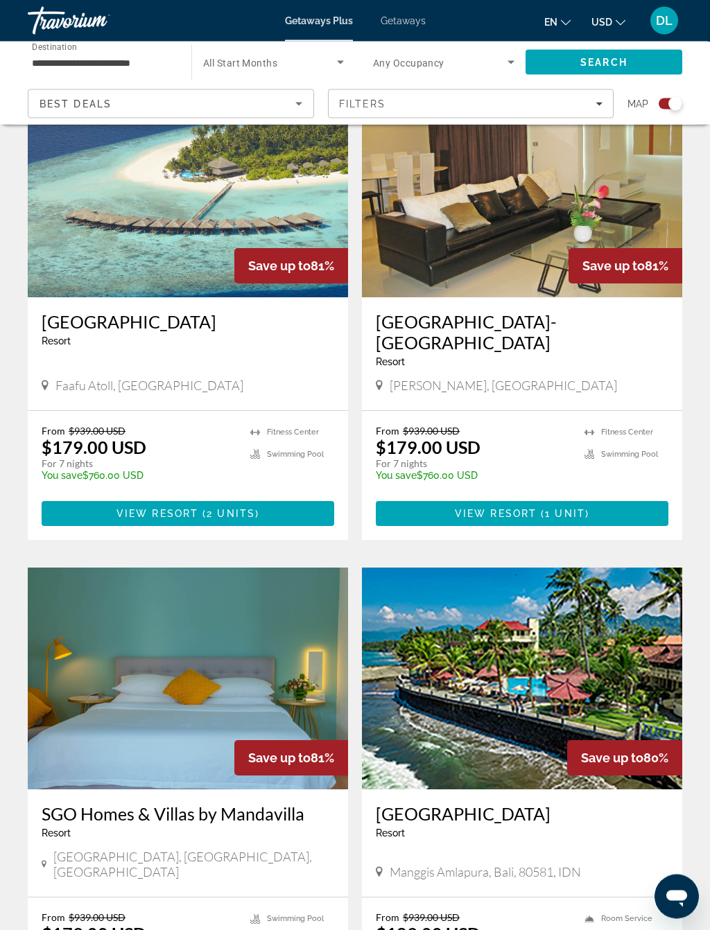
scroll to position [530, 0]
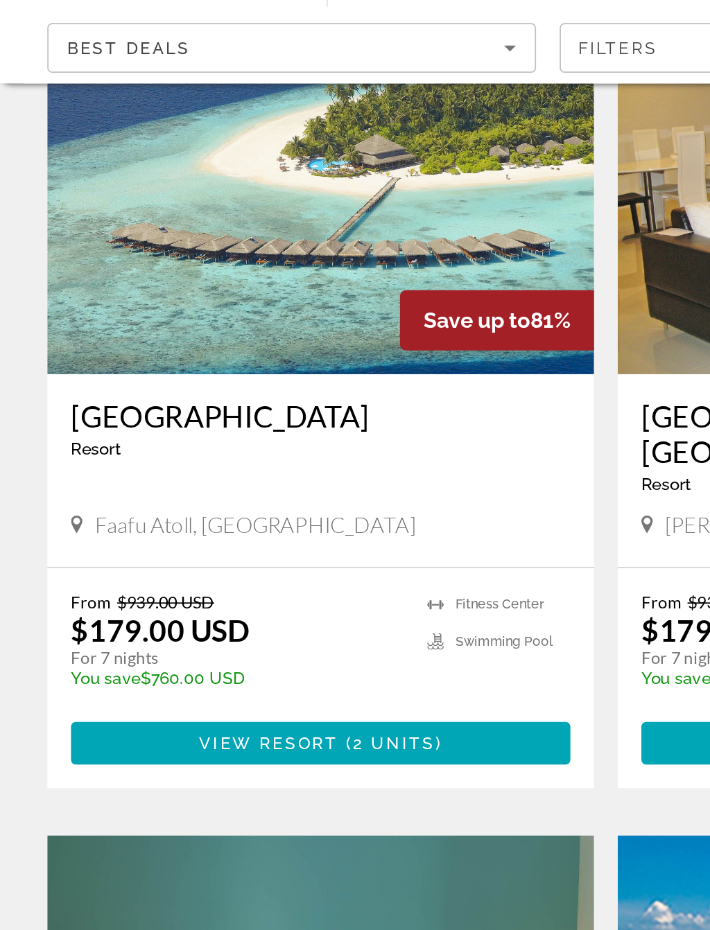
click at [173, 506] on span "View Resort" at bounding box center [157, 511] width 82 height 11
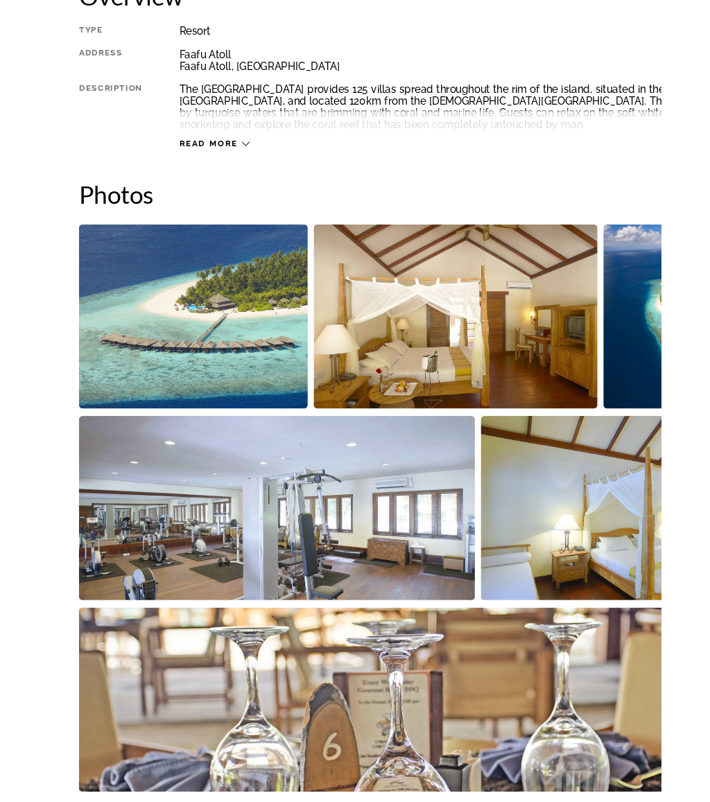
scroll to position [621, 0]
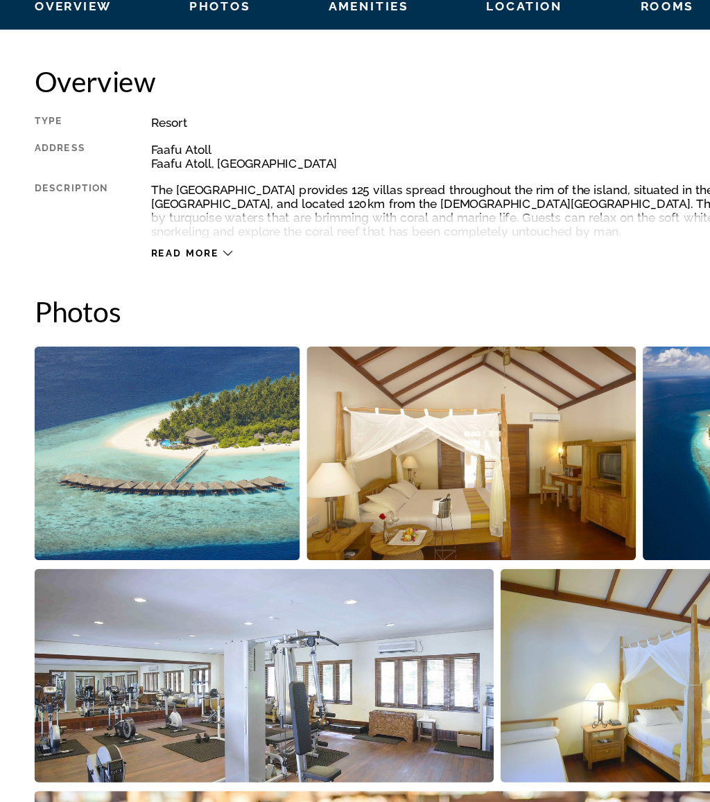
click at [181, 297] on icon "Main content" at bounding box center [184, 301] width 8 height 8
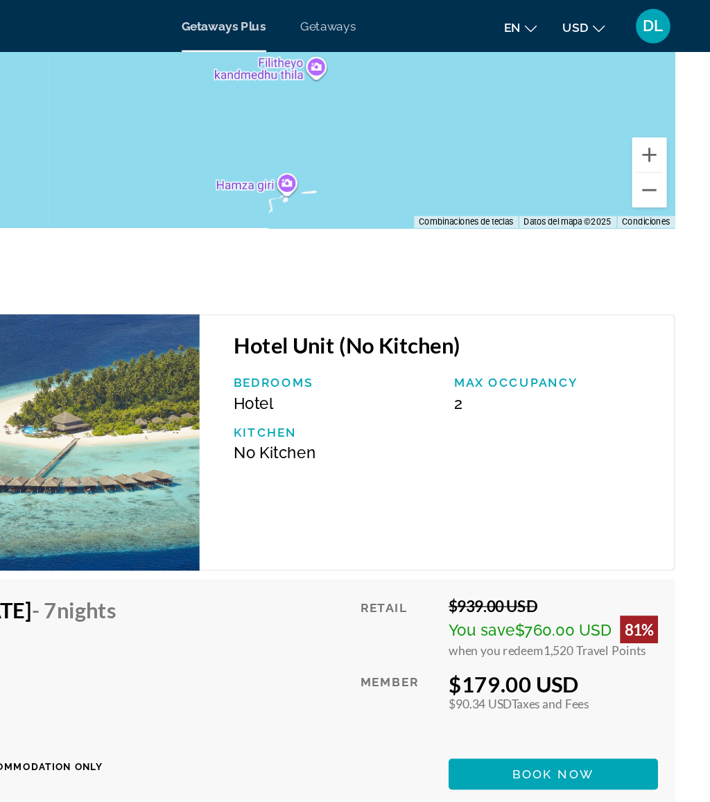
scroll to position [2886, 0]
